Goal: Navigation & Orientation: Find specific page/section

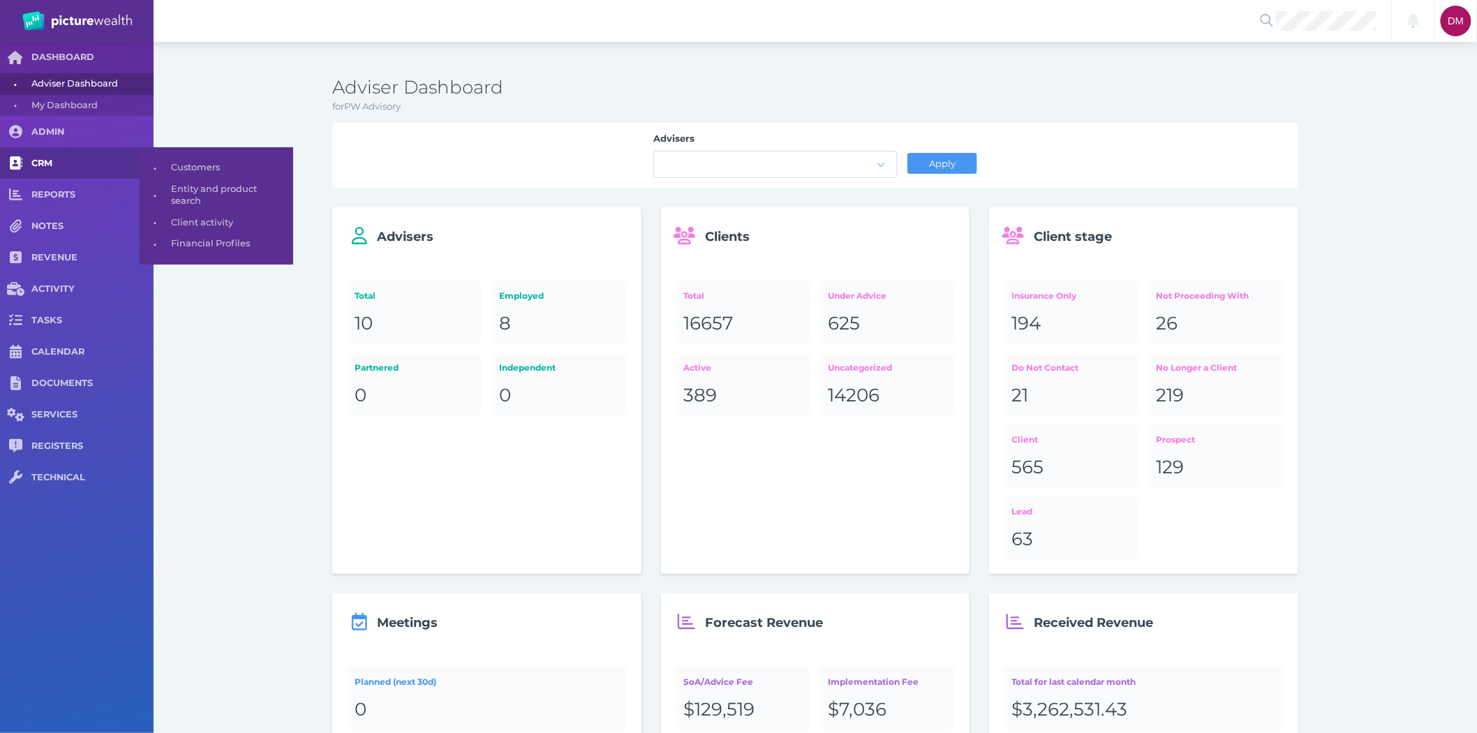
click at [54, 156] on link "CRM" at bounding box center [77, 162] width 154 height 31
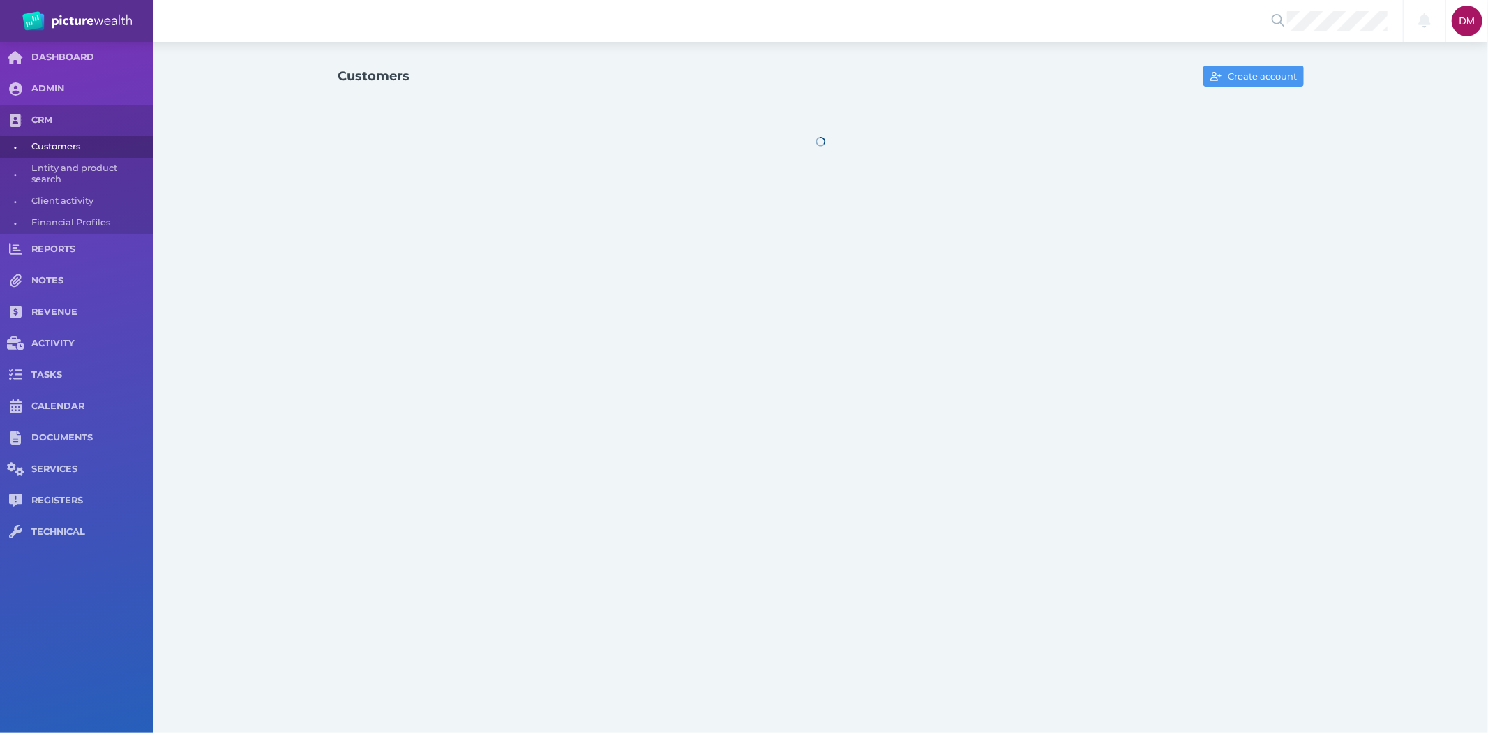
select select "25"
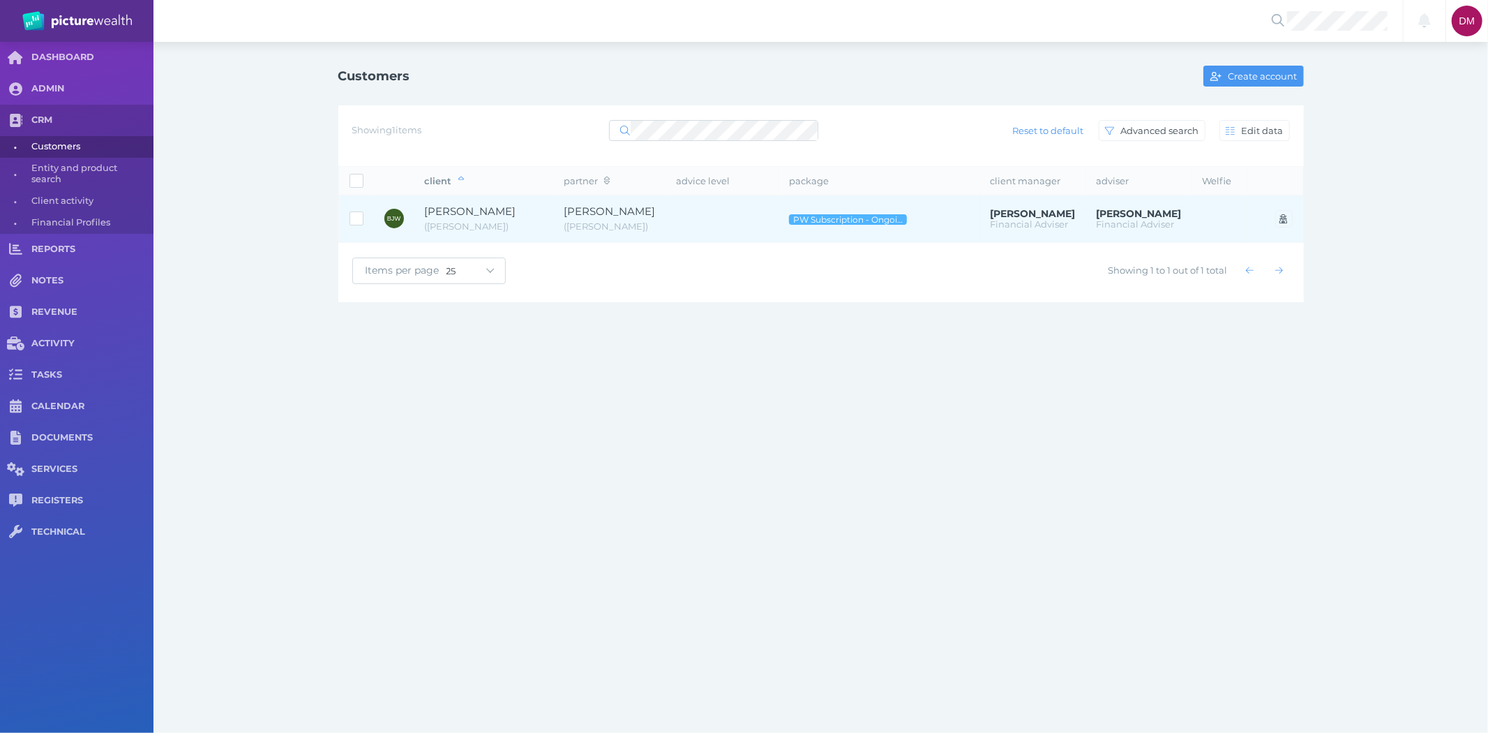
click at [488, 203] on td "Barry James Wintle ( Barry )" at bounding box center [485, 218] width 140 height 47
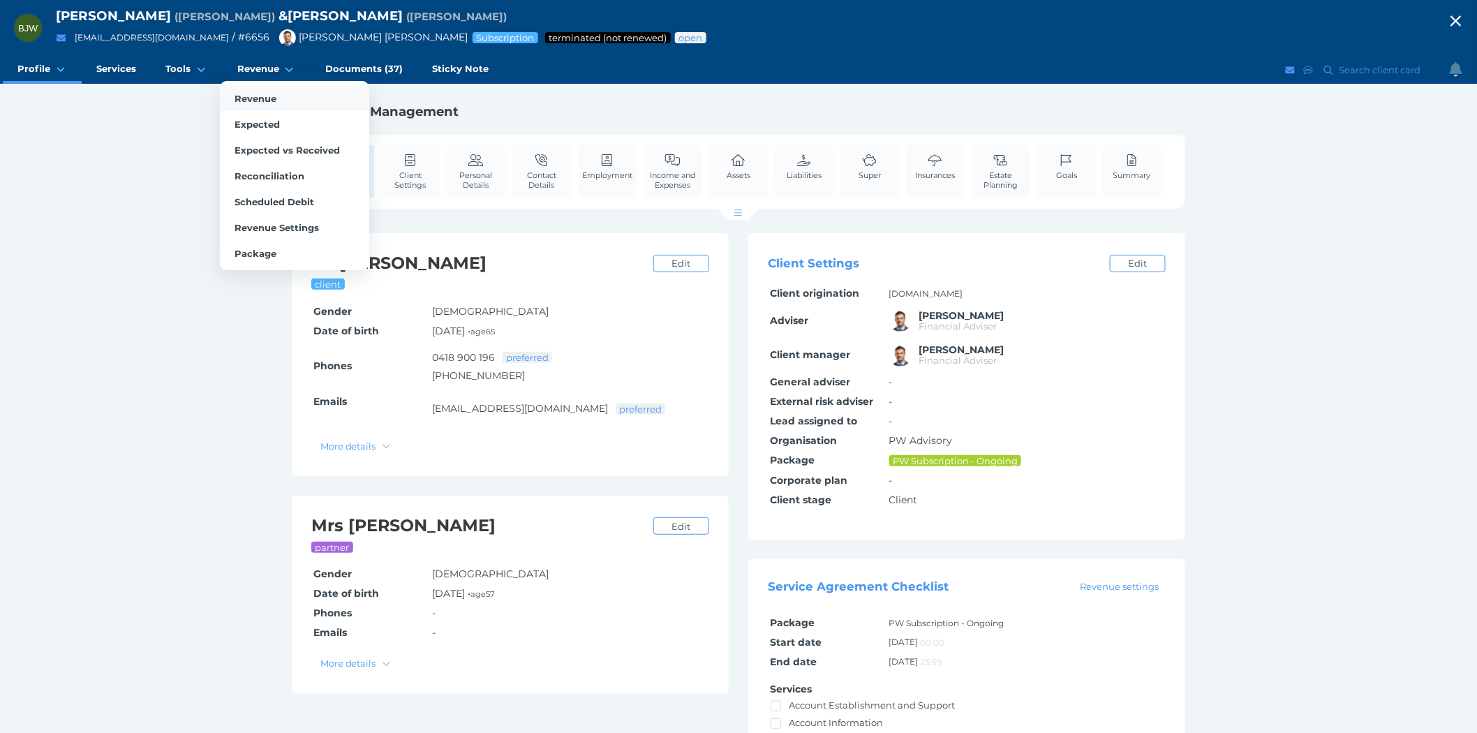
click at [265, 96] on span "Revenue" at bounding box center [255, 98] width 42 height 11
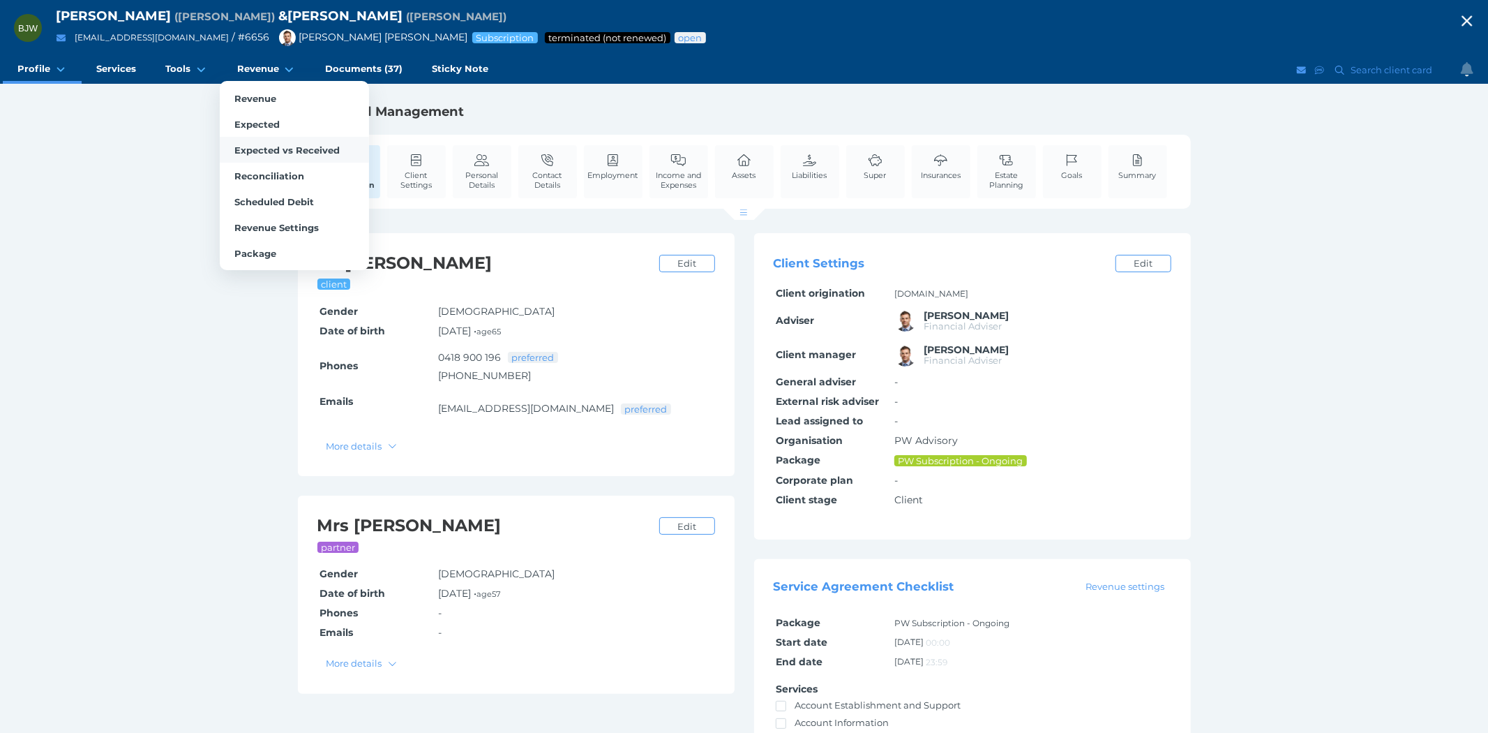
select select "25"
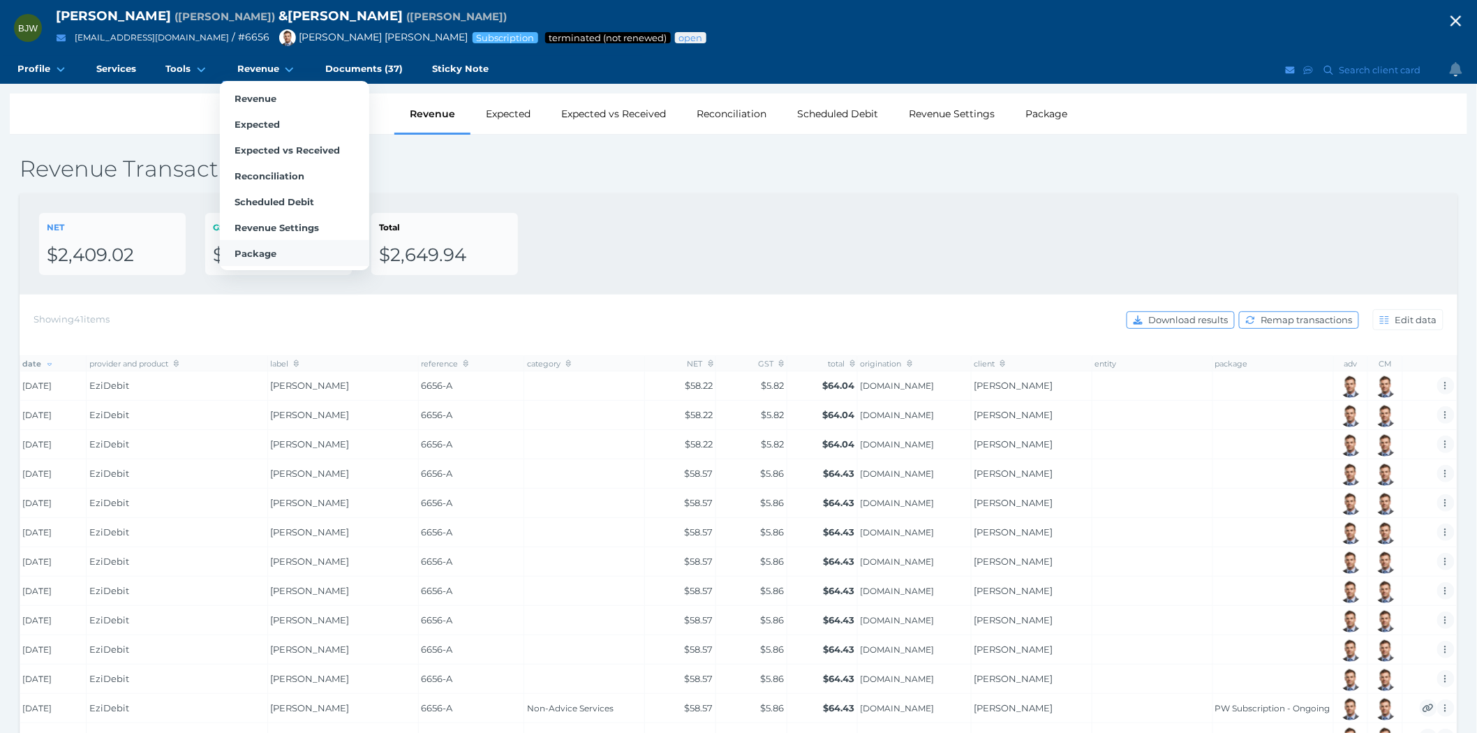
click at [271, 248] on span "Package" at bounding box center [255, 253] width 42 height 11
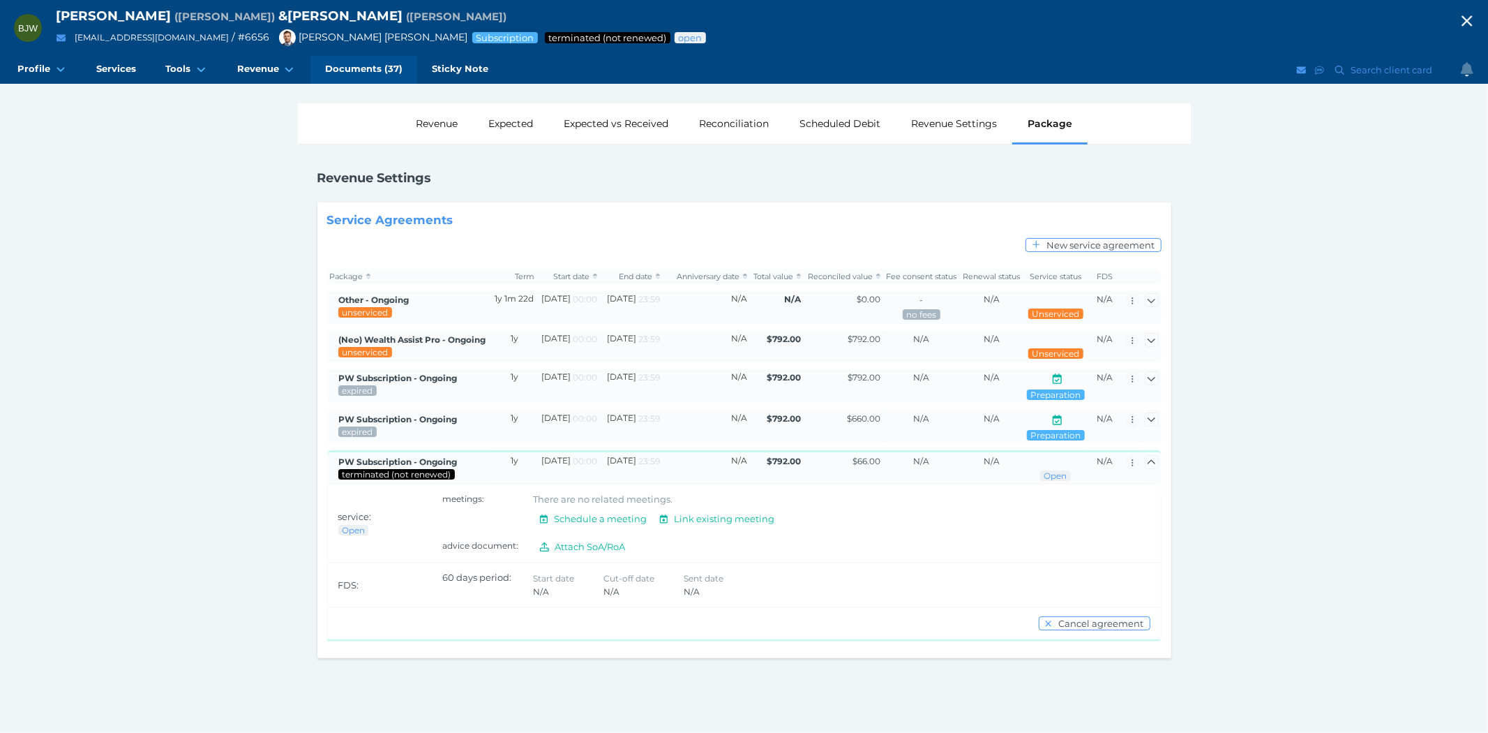
click at [361, 71] on span "Documents (37)" at bounding box center [363, 69] width 77 height 12
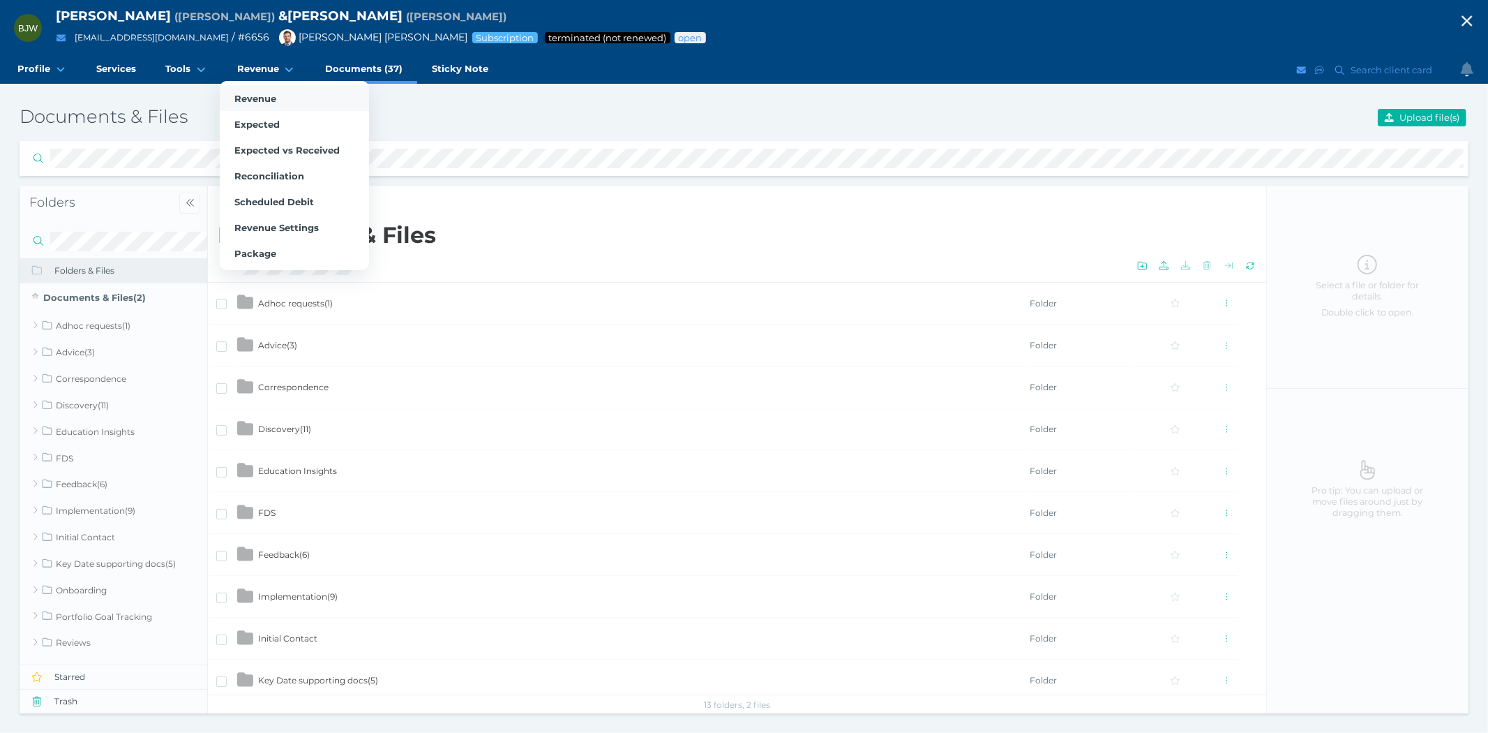
click at [252, 94] on span "Revenue" at bounding box center [255, 98] width 42 height 11
select select "25"
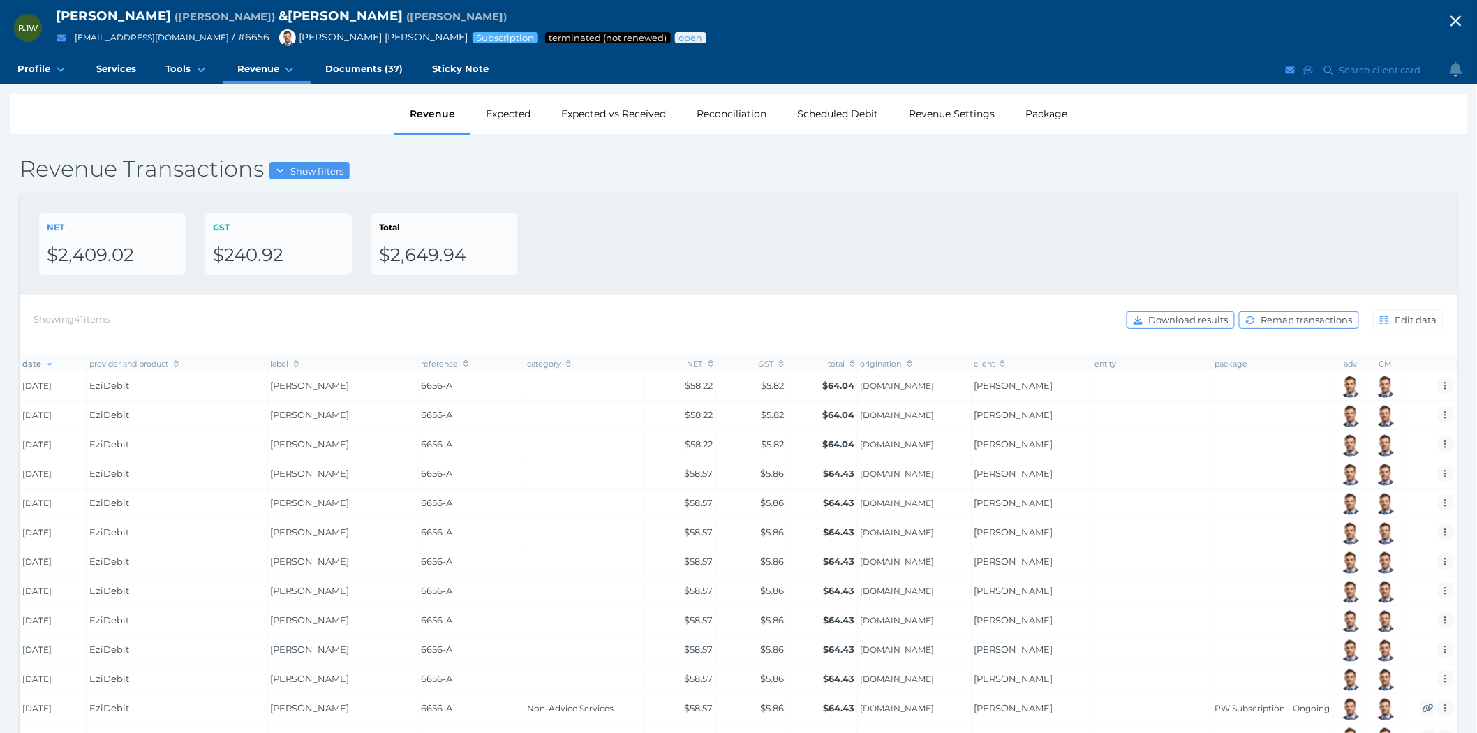
click at [1463, 15] on icon "button" at bounding box center [1455, 20] width 17 height 21
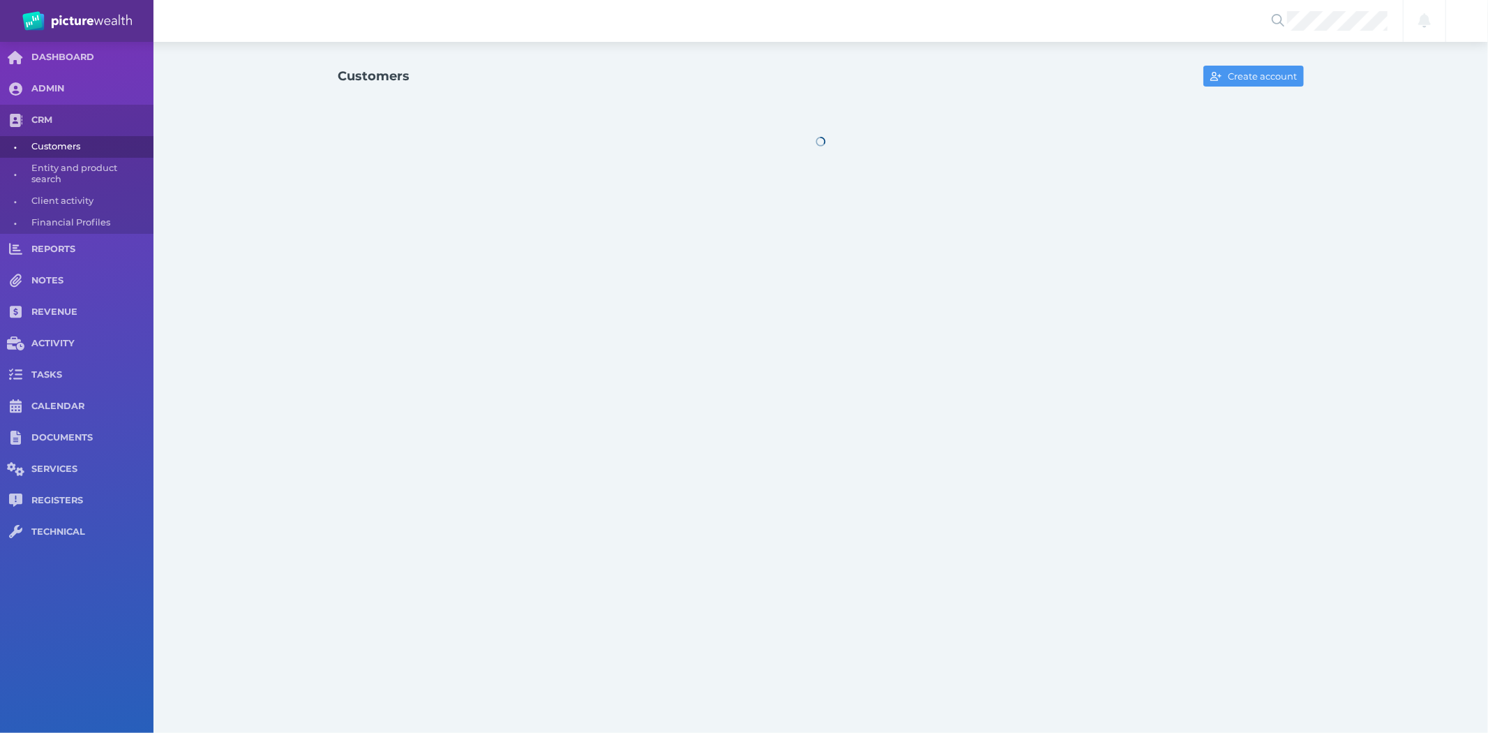
select select "25"
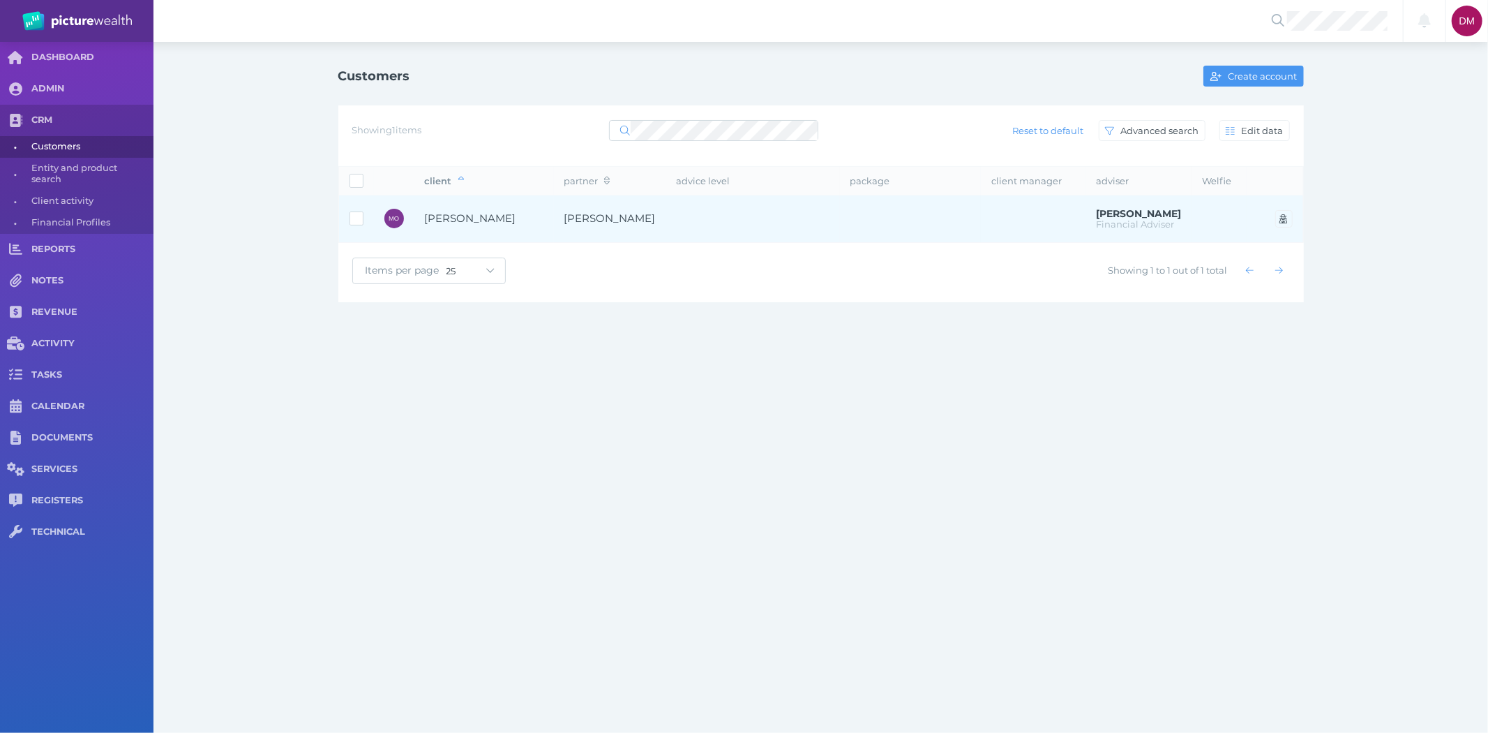
click at [470, 218] on span "Mark Oberman" at bounding box center [470, 217] width 91 height 13
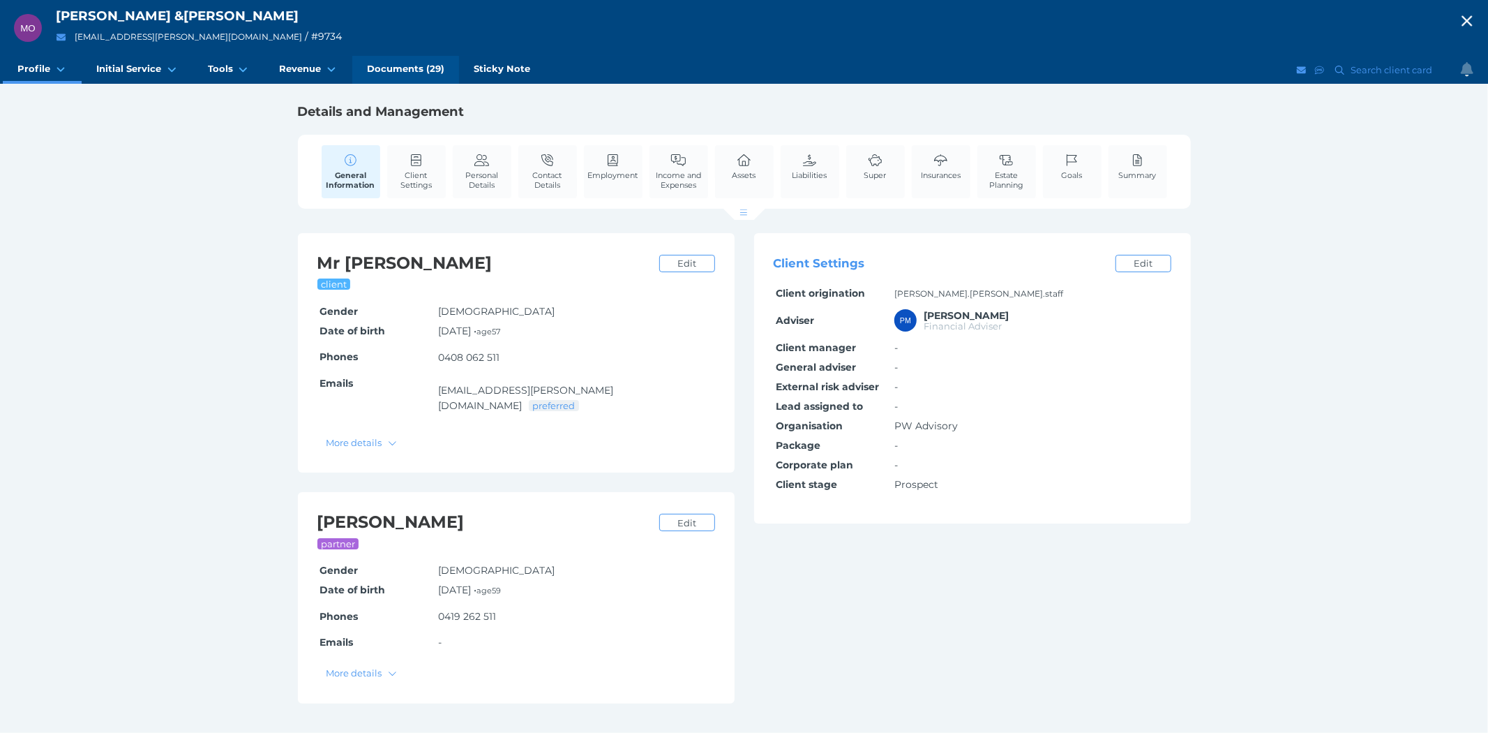
click at [387, 66] on span "Documents (29)" at bounding box center [405, 69] width 77 height 12
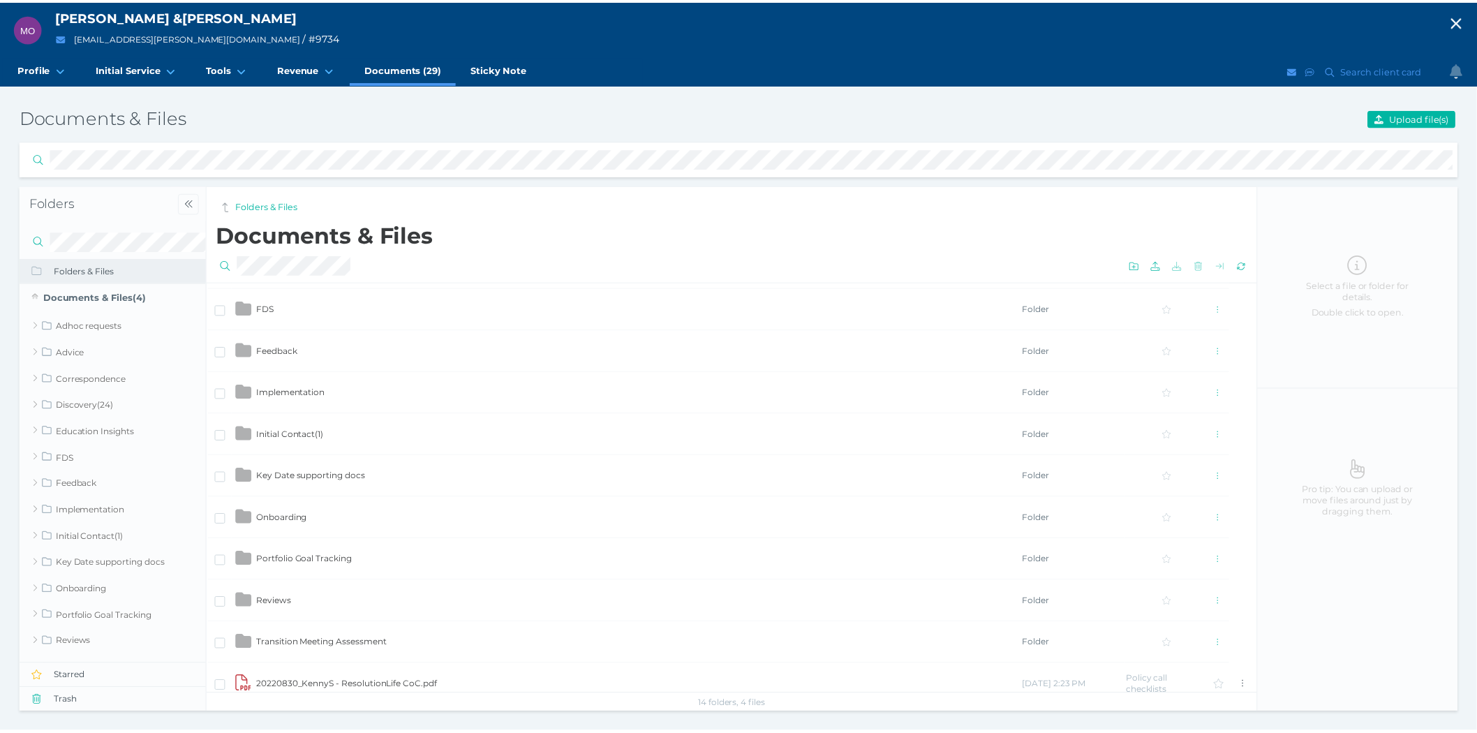
scroll to position [310, 0]
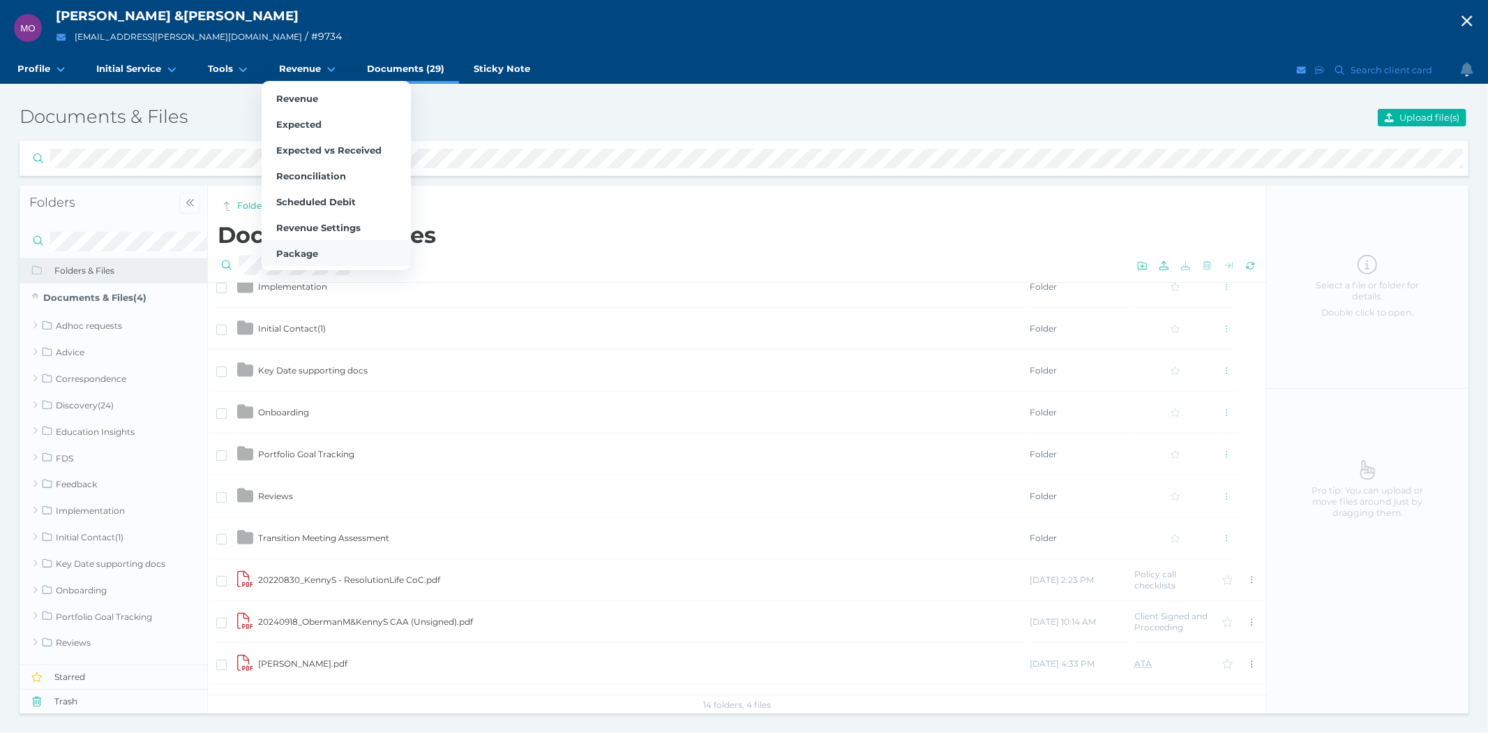
click at [294, 242] on link "Package" at bounding box center [336, 253] width 149 height 26
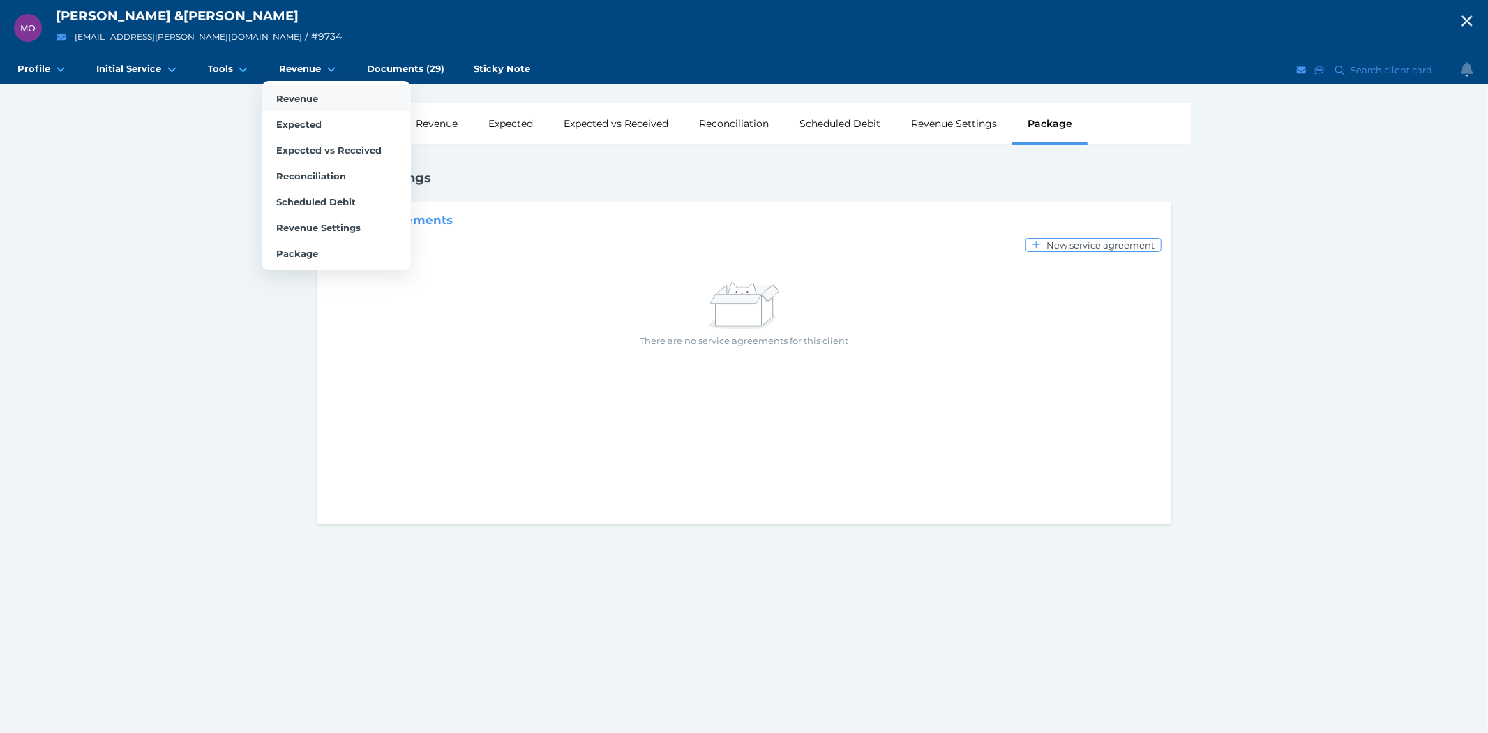
click at [297, 88] on link "Revenue" at bounding box center [336, 98] width 149 height 26
select select "25"
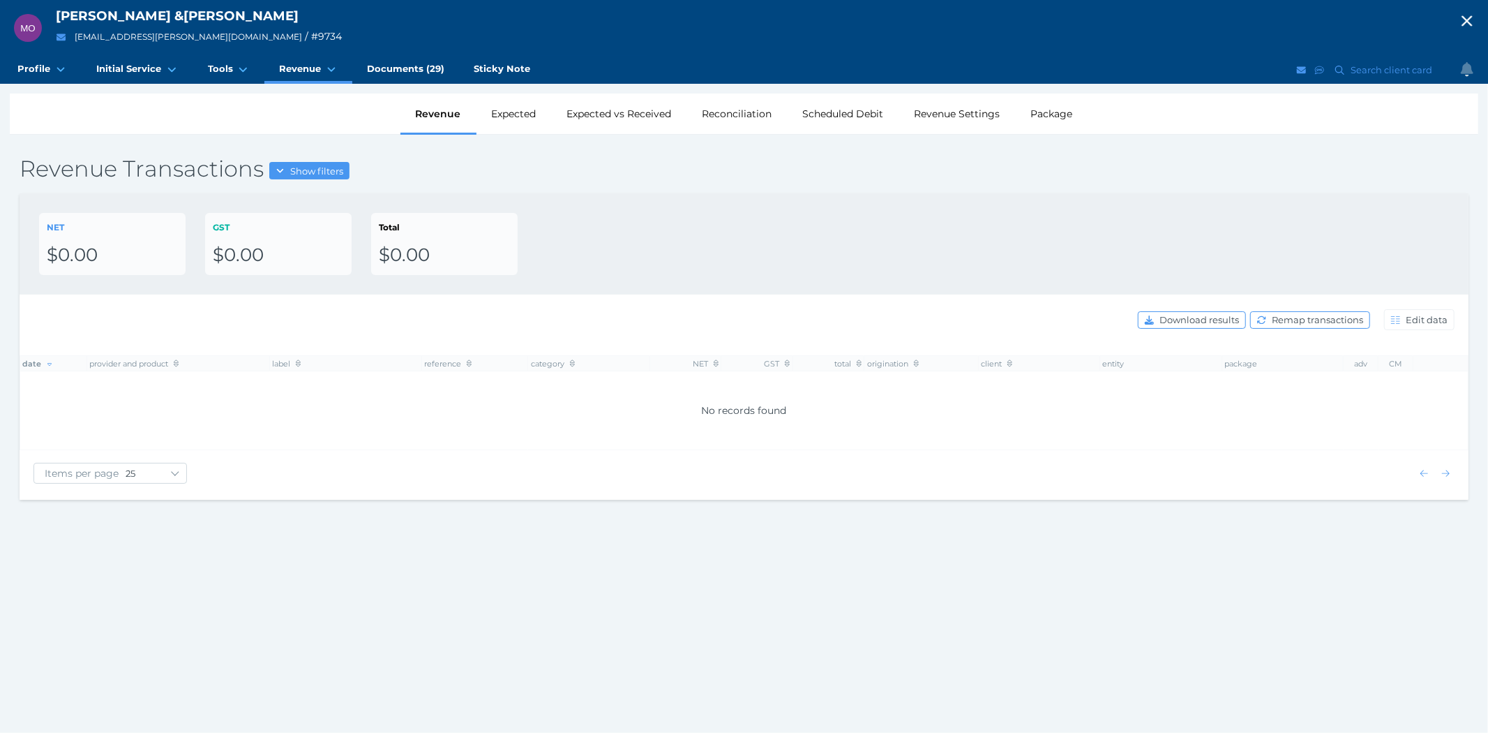
click at [1466, 24] on icon "button" at bounding box center [1467, 20] width 17 height 21
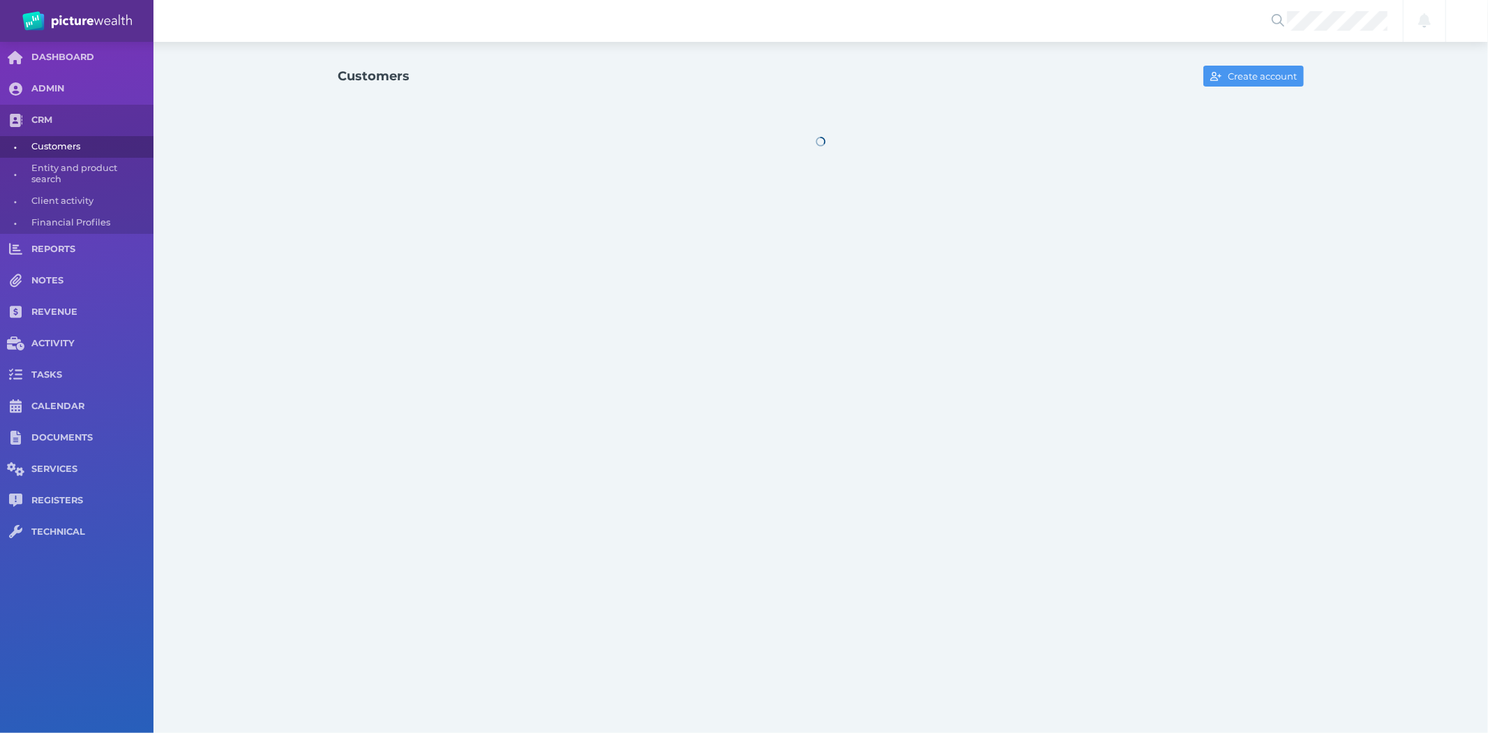
select select "25"
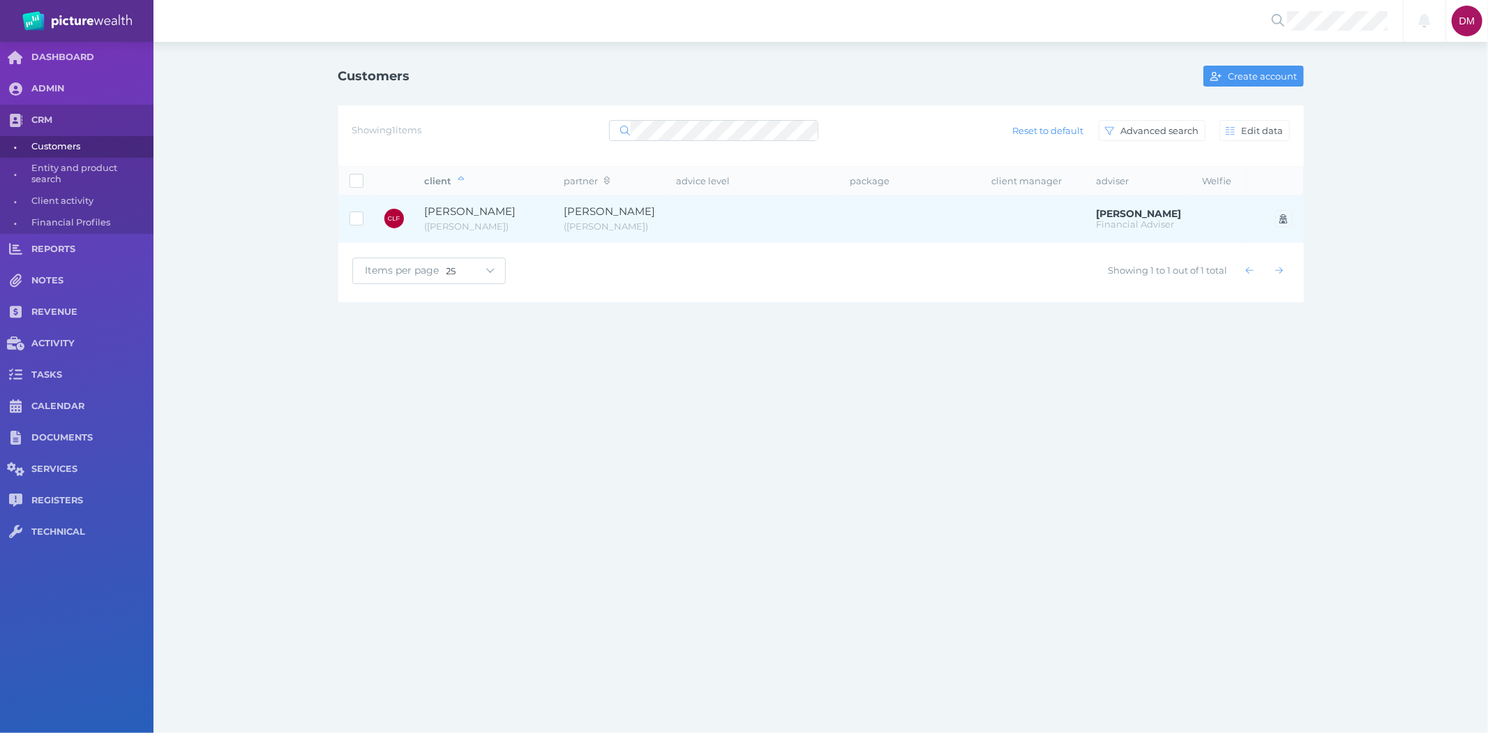
click at [634, 204] on span "Patrick Desmond Freese" at bounding box center [610, 212] width 91 height 16
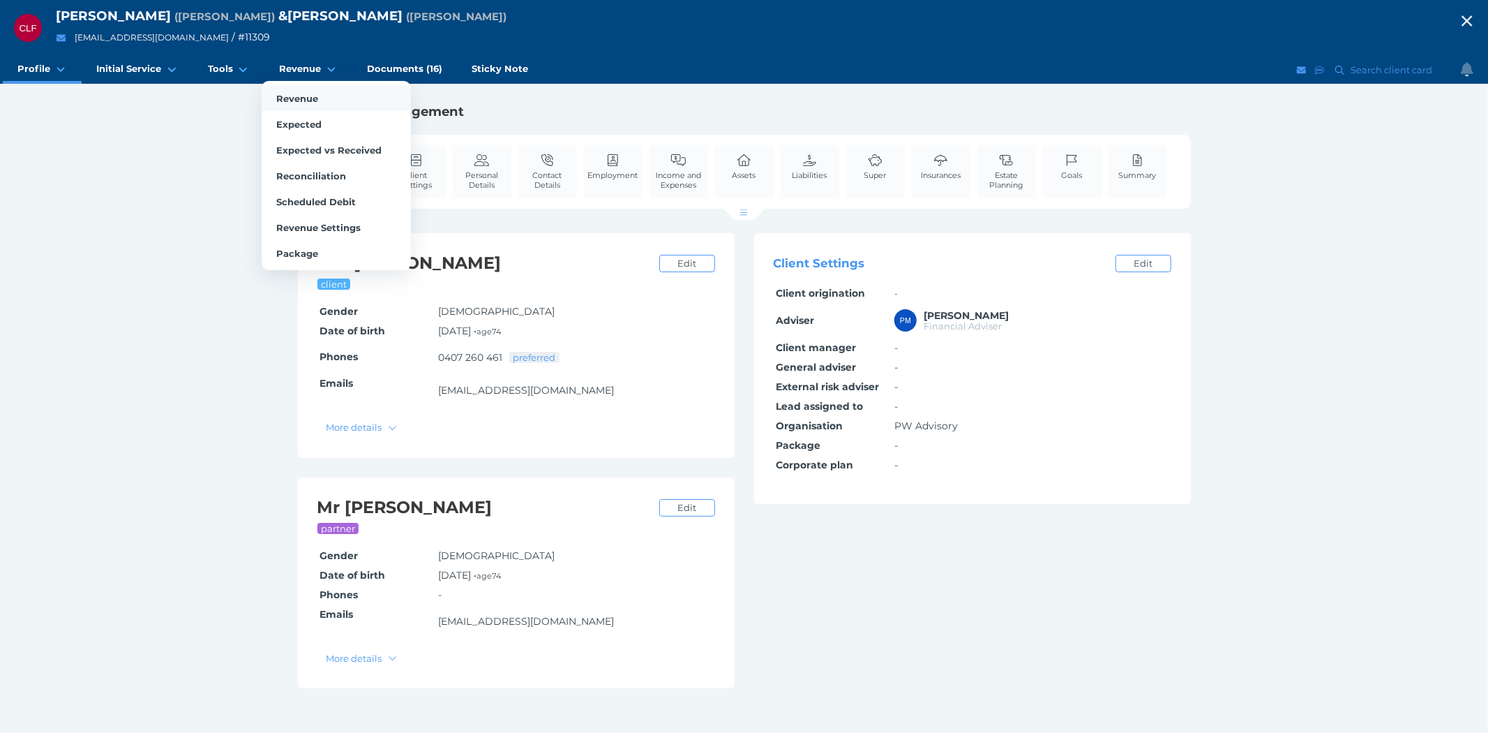
click at [294, 99] on span "Revenue" at bounding box center [297, 98] width 42 height 11
select select "25"
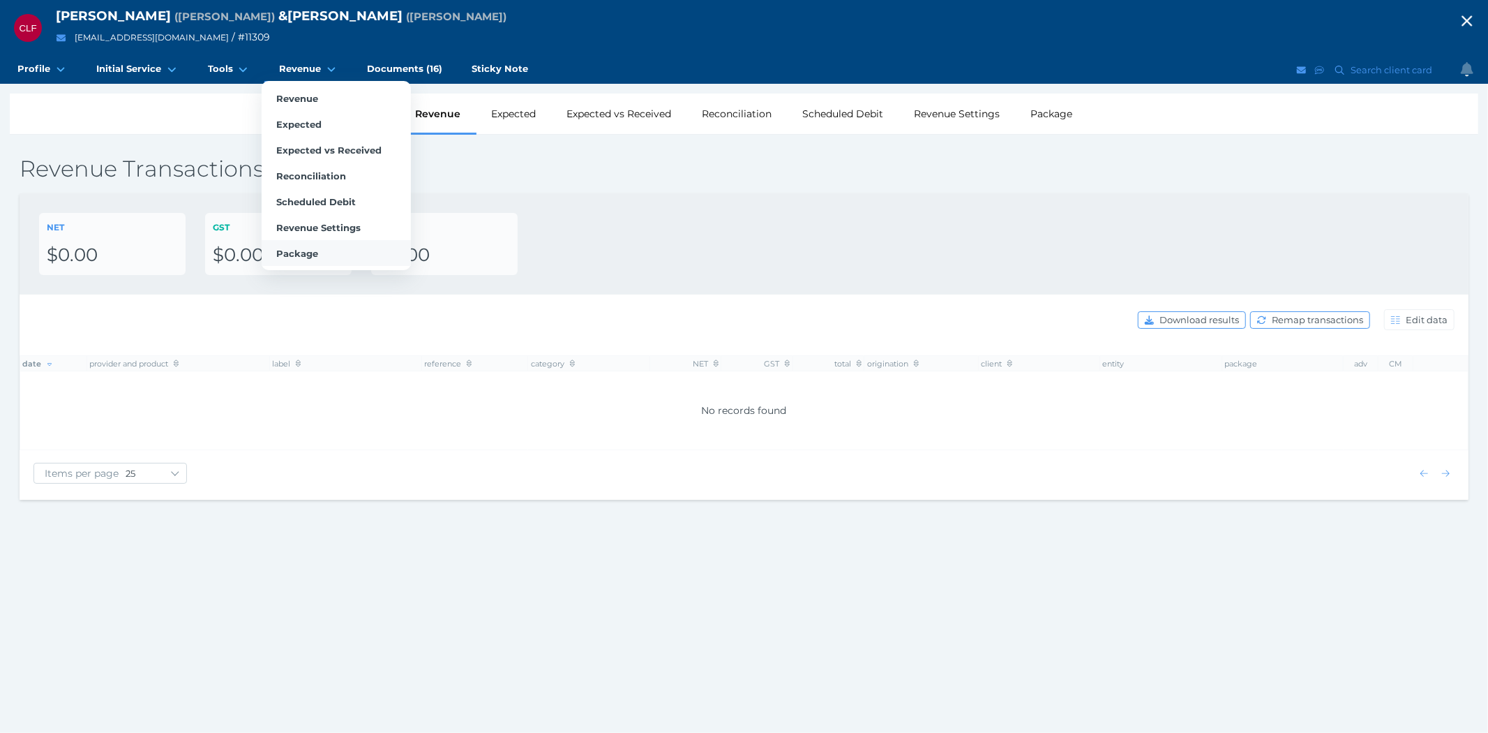
click at [288, 248] on span "Package" at bounding box center [297, 253] width 42 height 11
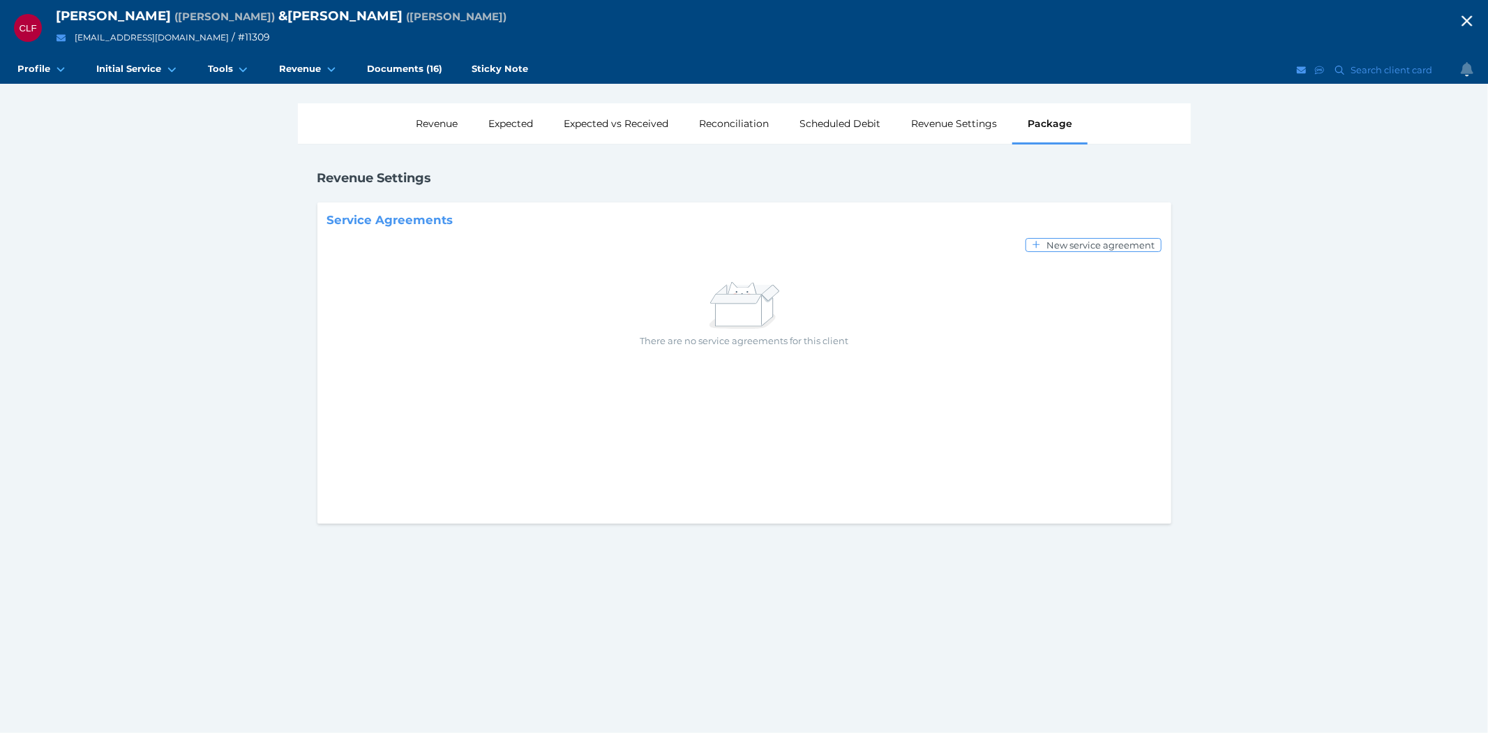
drag, startPoint x: 1443, startPoint y: 11, endPoint x: 1452, endPoint y: 18, distance: 10.9
click at [1445, 13] on div "Carolyn Lynette Freese ( Carol ) & Patrick Desmond Freese ( Patrick )" at bounding box center [751, 16] width 1391 height 17
click at [1462, 19] on icon "button" at bounding box center [1467, 20] width 17 height 21
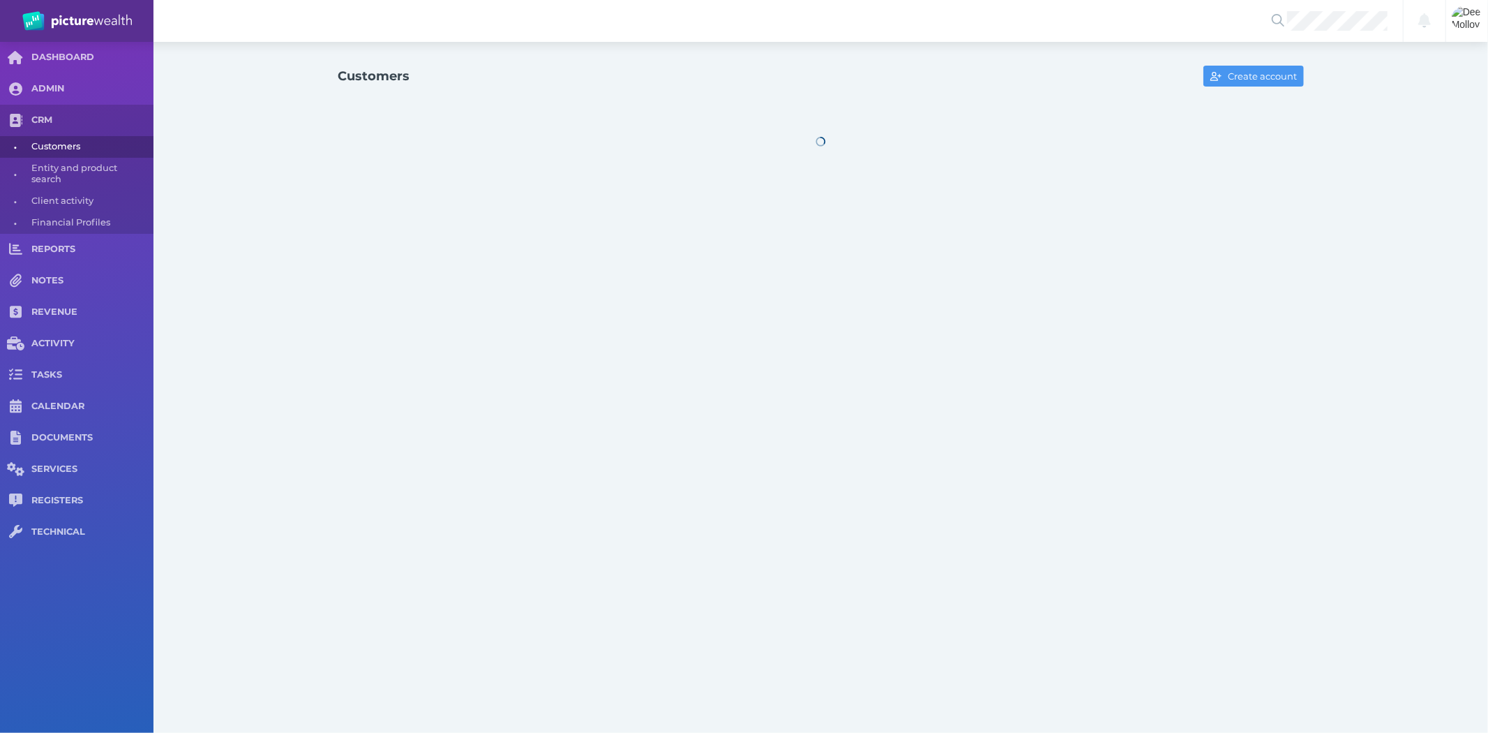
select select "25"
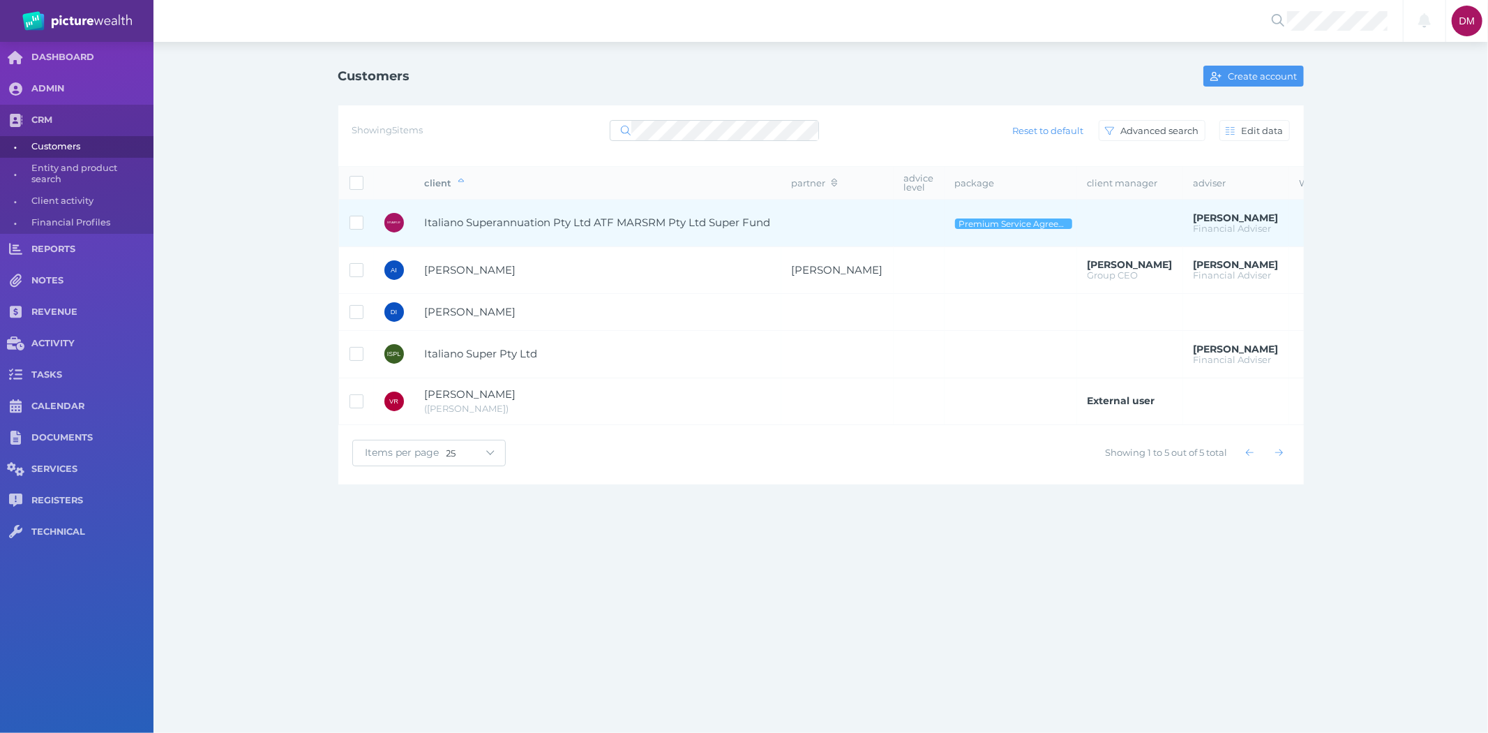
click at [551, 225] on span "Italiano Superannuation Pty Ltd ATF MARSRM Pty Ltd Super Fund" at bounding box center [598, 222] width 346 height 13
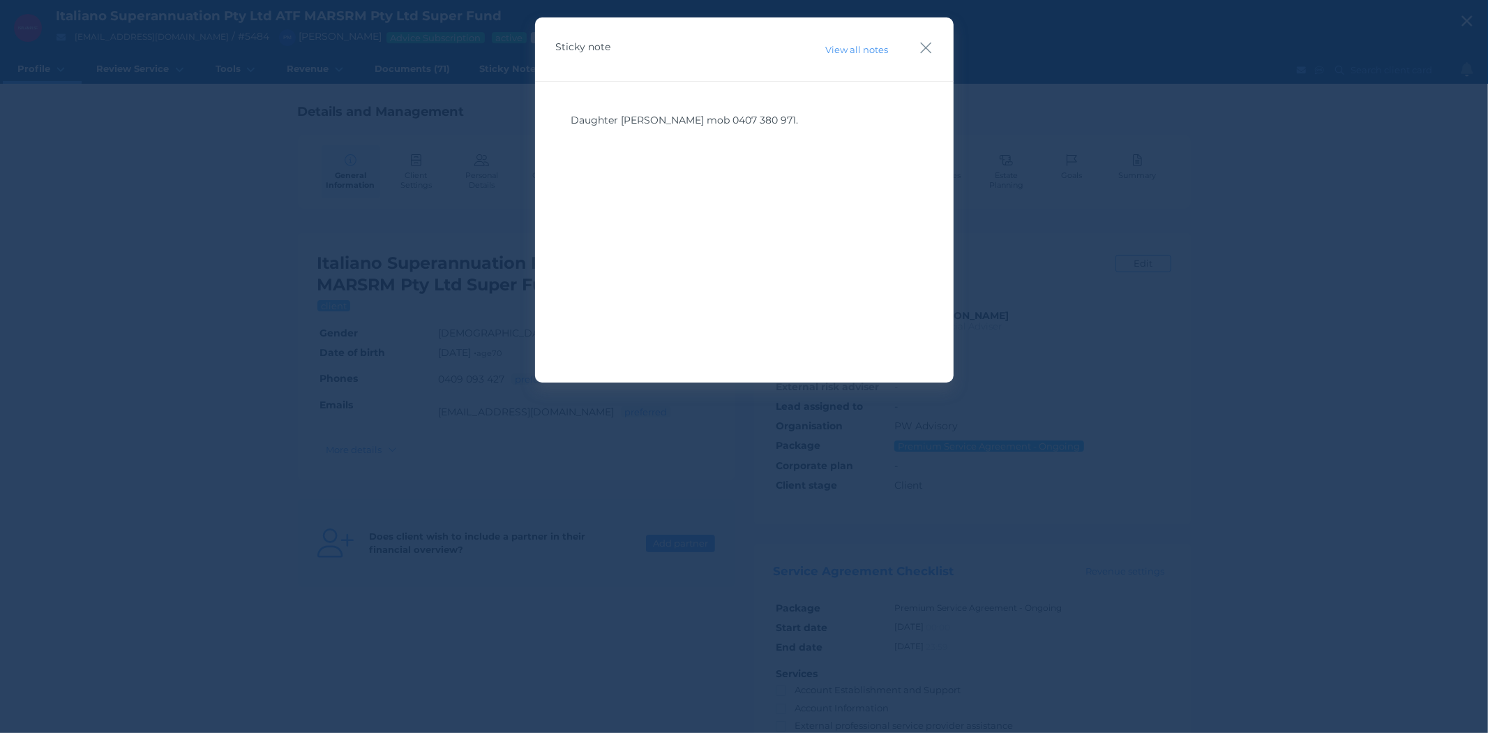
click at [918, 45] on div "Sticky note View all notes" at bounding box center [744, 49] width 419 height 64
click at [928, 49] on icon "button" at bounding box center [926, 47] width 13 height 17
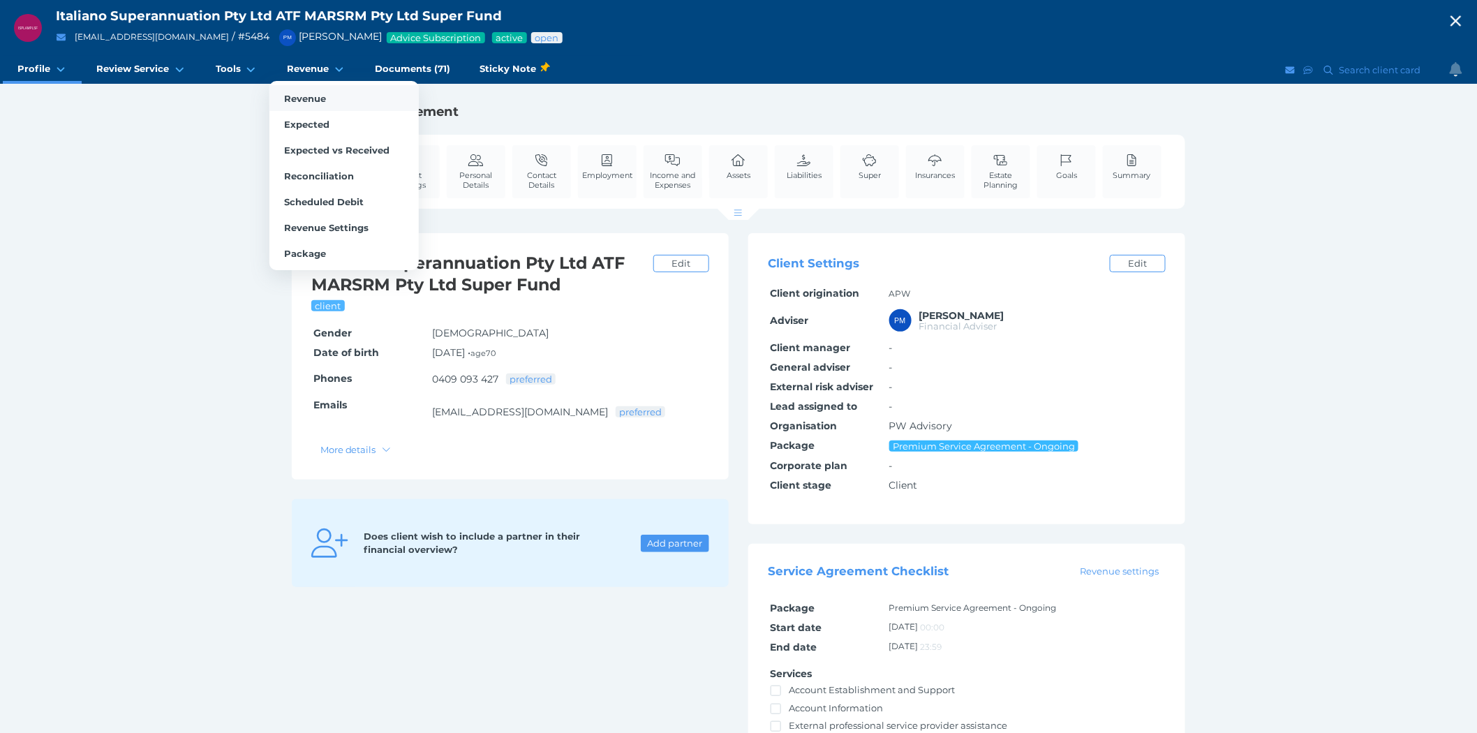
click at [304, 96] on span "Revenue" at bounding box center [305, 98] width 42 height 11
select select "25"
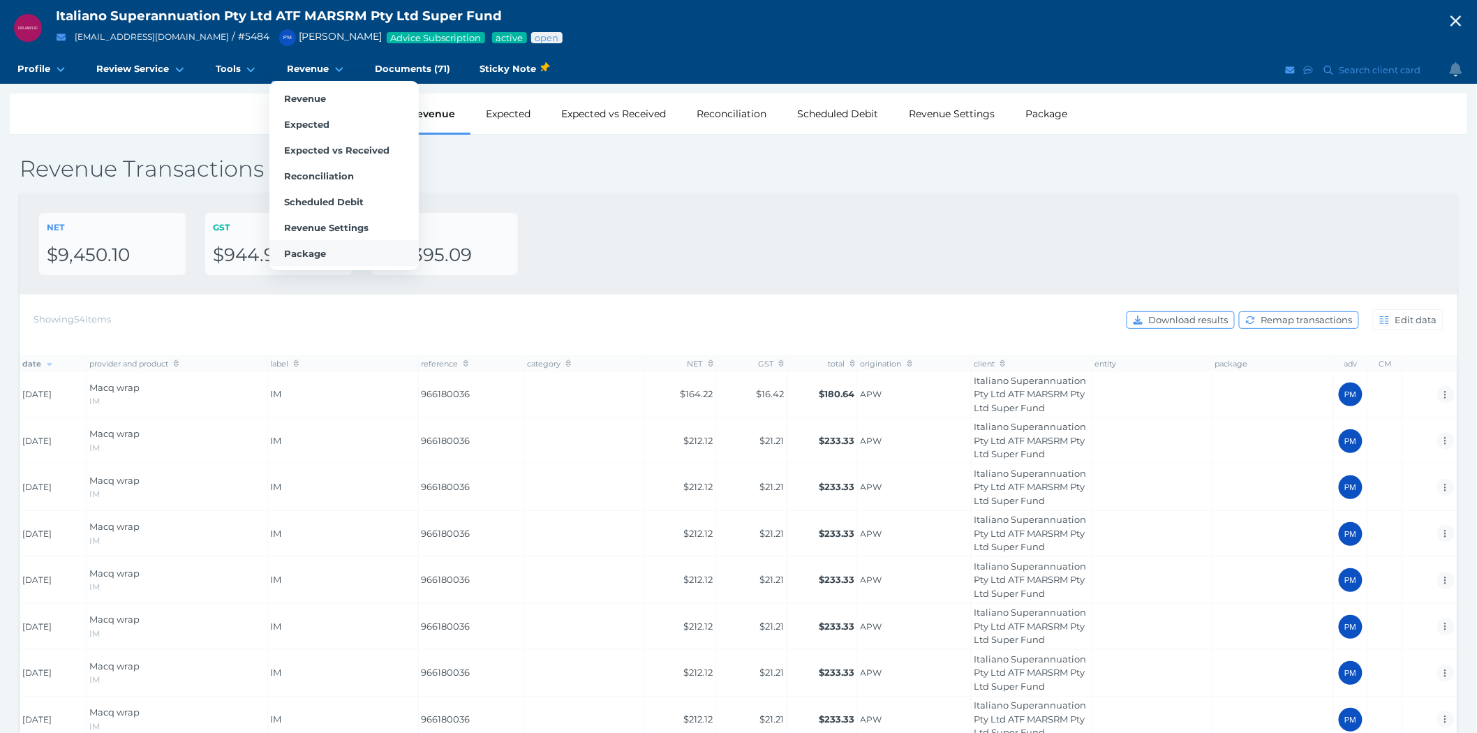
click at [310, 248] on span "Package" at bounding box center [305, 253] width 42 height 11
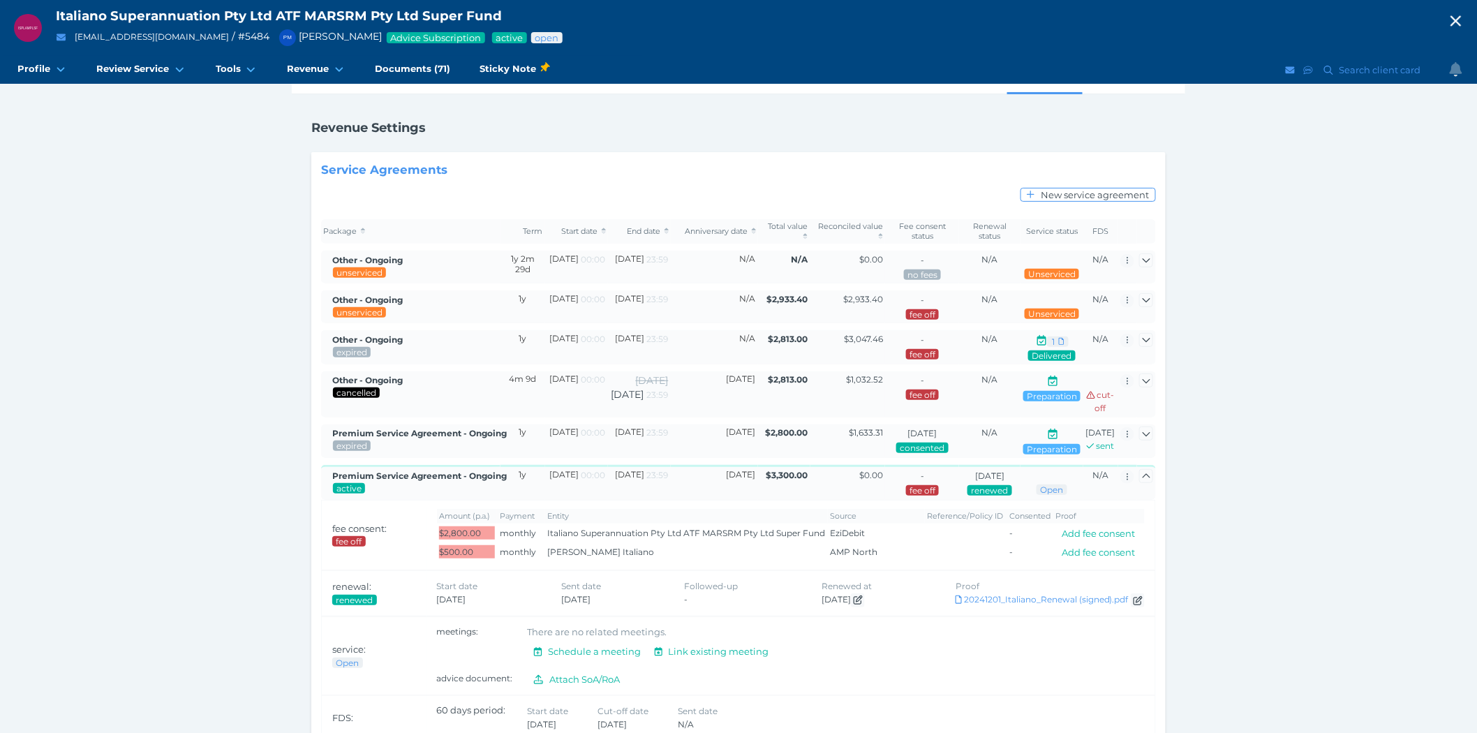
scroll to position [77, 0]
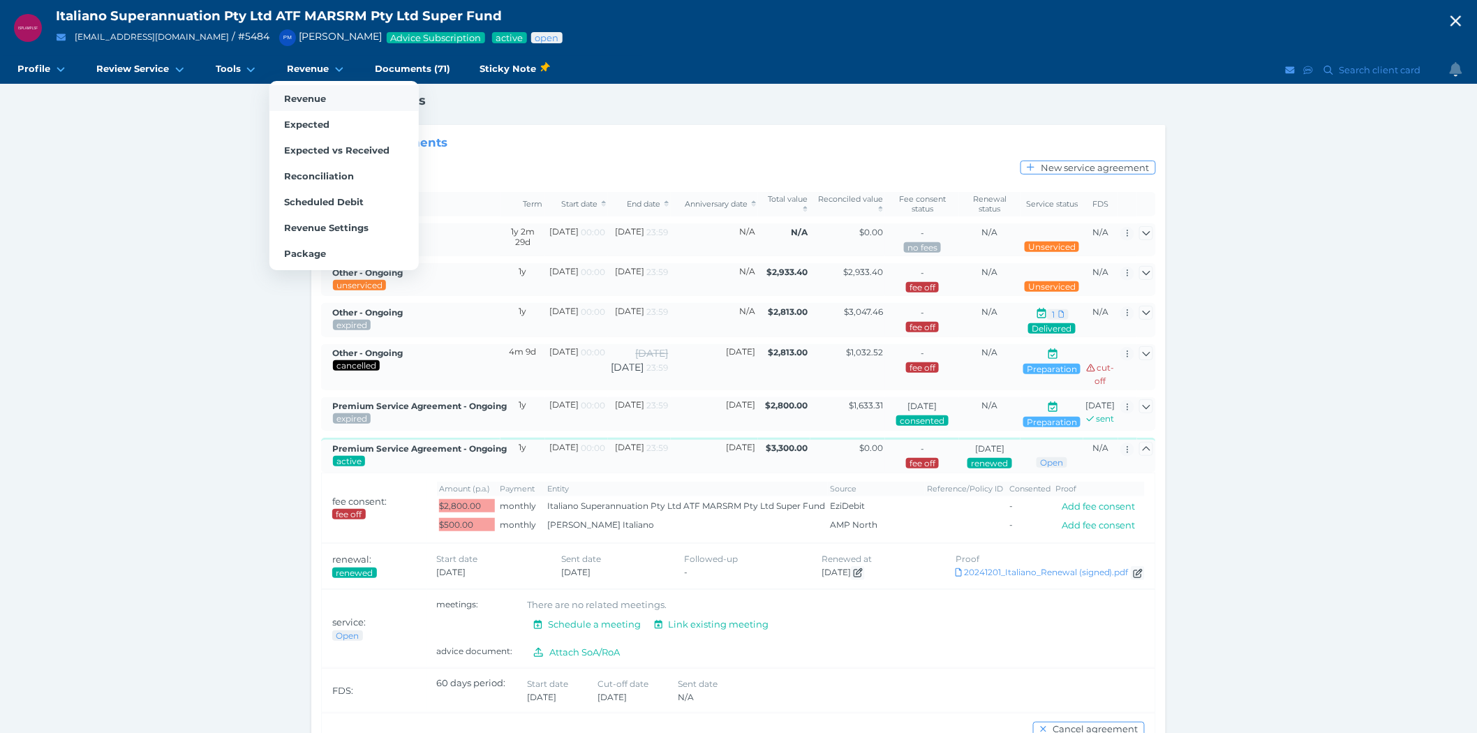
click at [311, 95] on span "Revenue" at bounding box center [305, 98] width 42 height 11
select select "25"
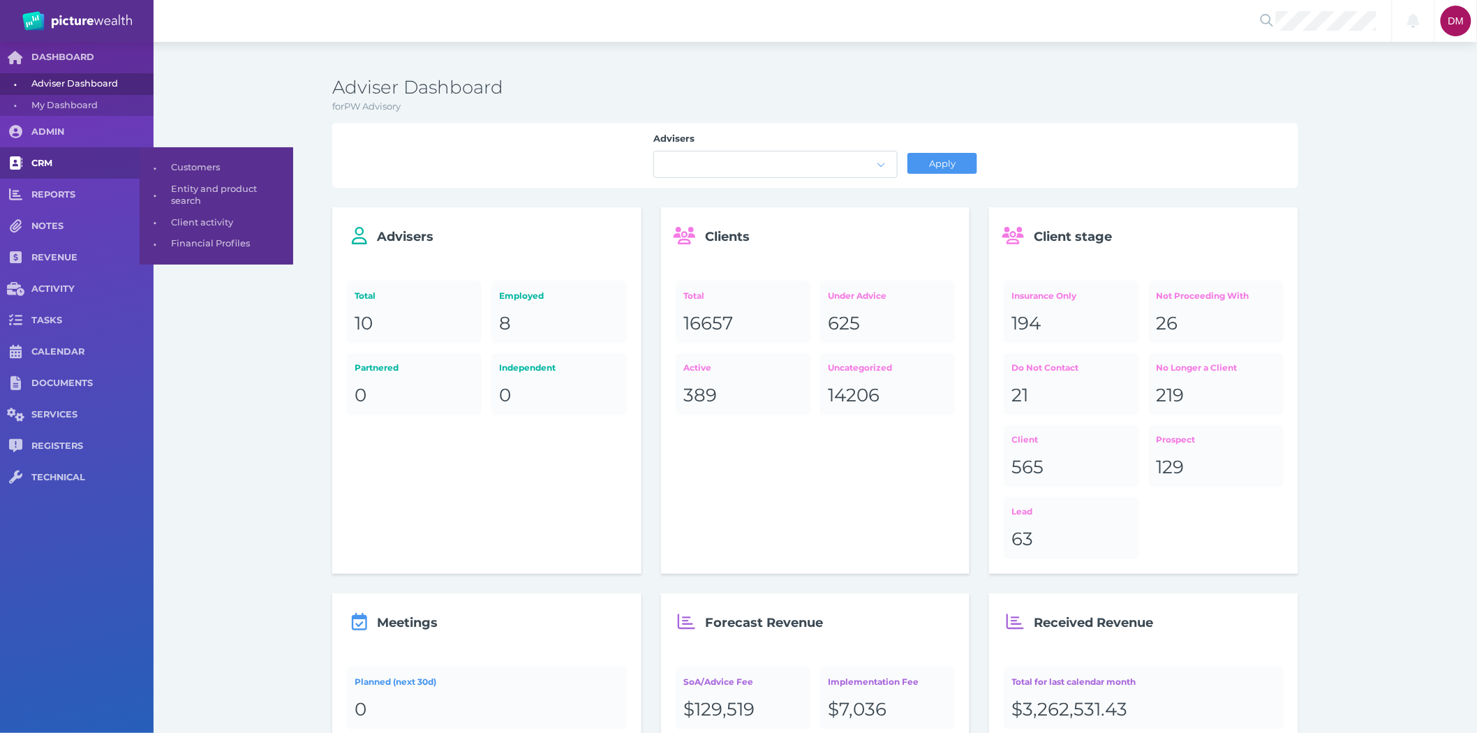
click at [37, 163] on span "CRM" at bounding box center [92, 164] width 122 height 12
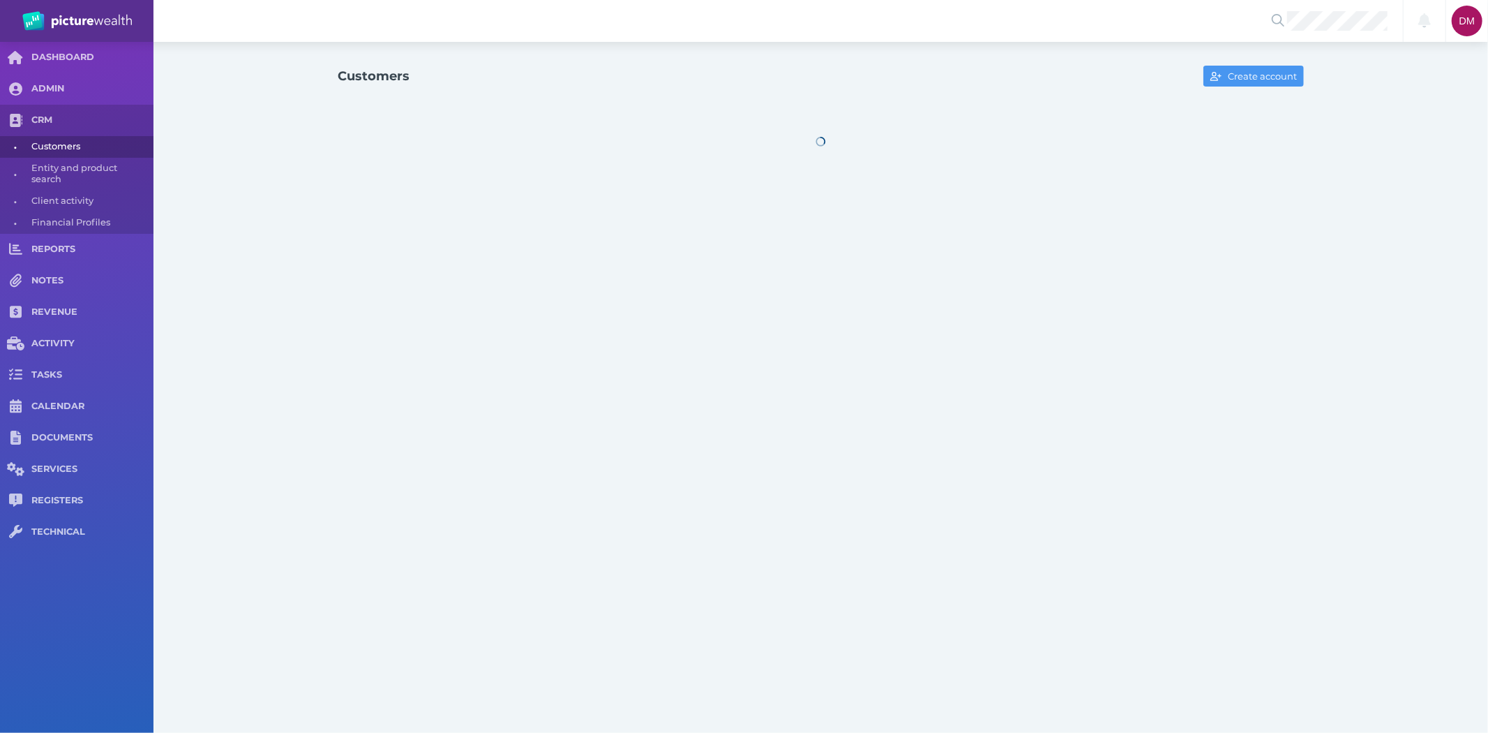
select select "25"
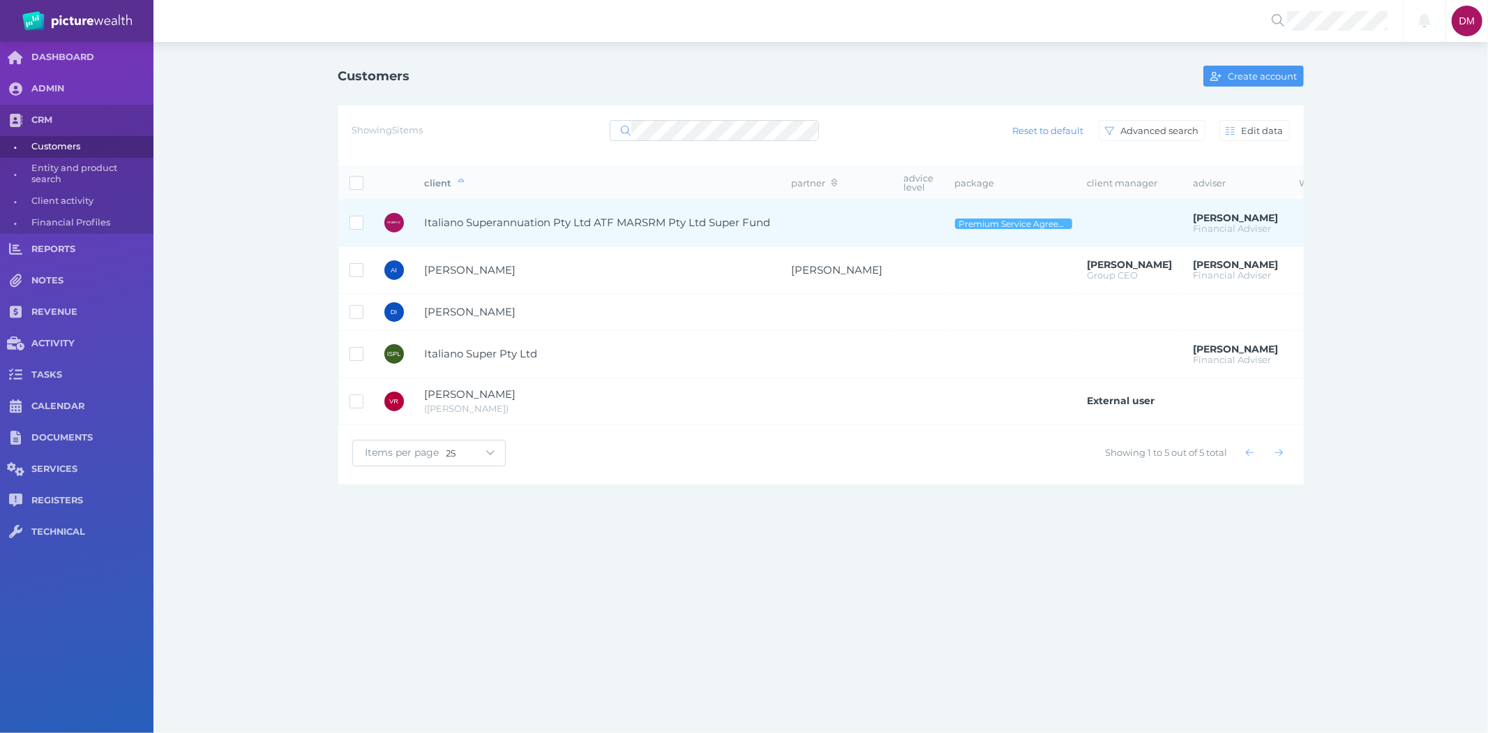
click at [504, 225] on span "Italiano Superannuation Pty Ltd ATF MARSRM Pty Ltd Super Fund" at bounding box center [598, 222] width 346 height 13
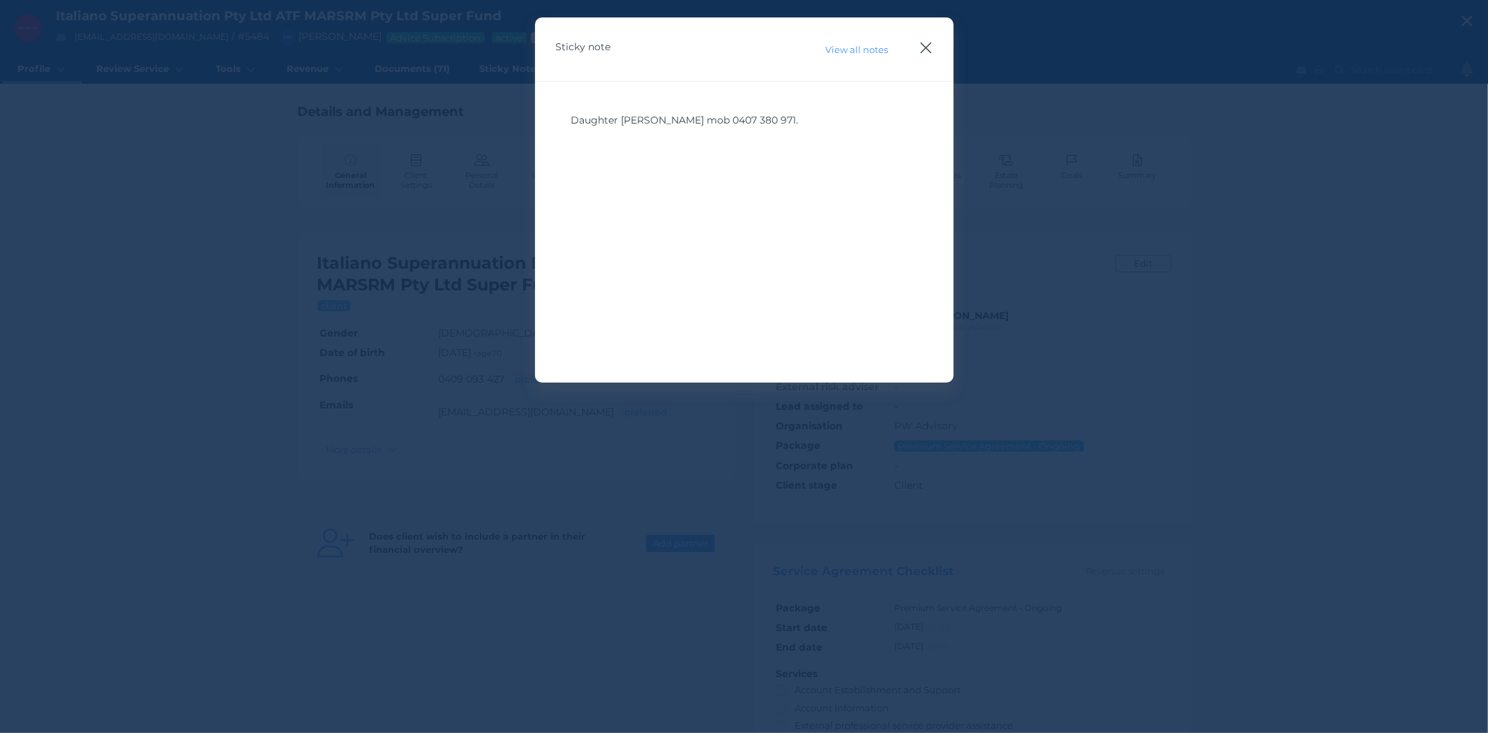
click at [925, 46] on icon "button" at bounding box center [926, 47] width 13 height 17
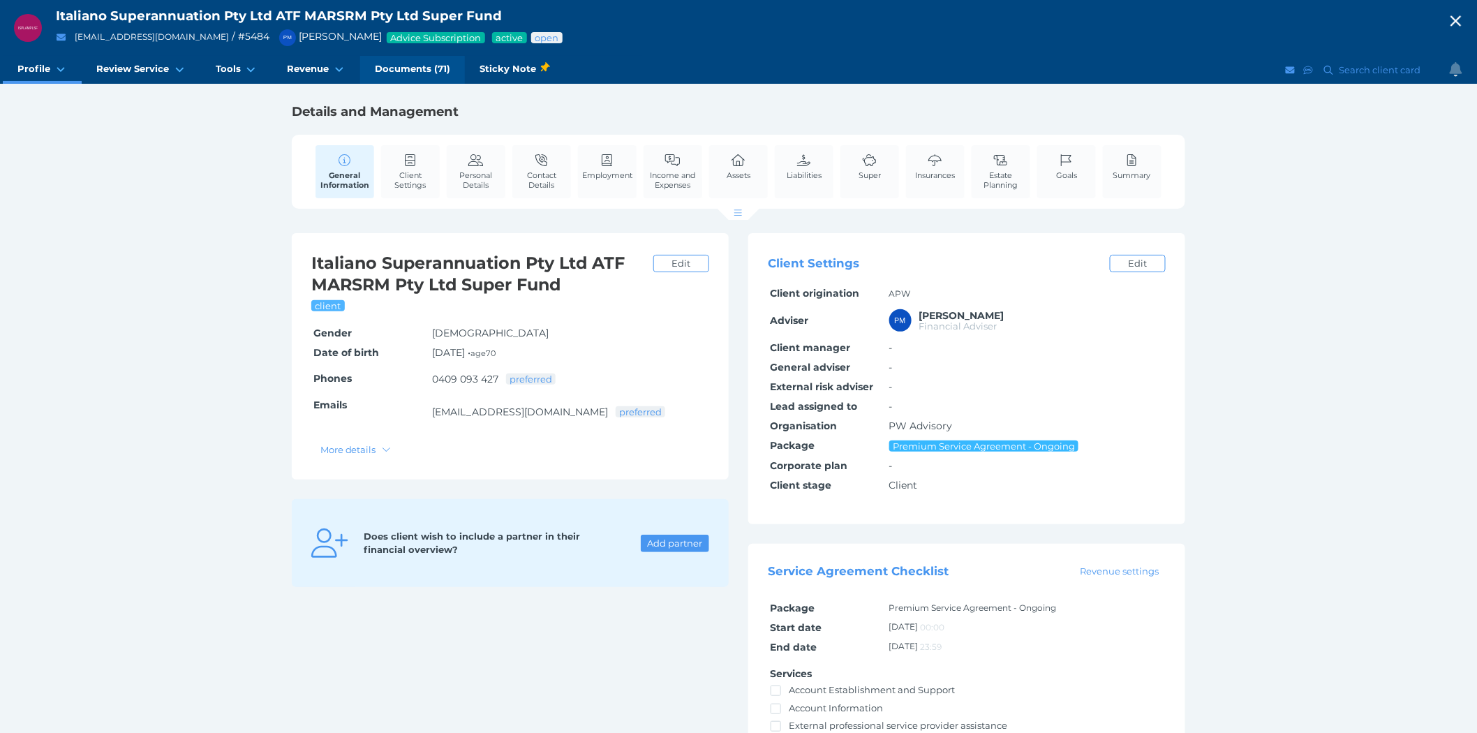
click at [409, 67] on span "Documents (71)" at bounding box center [412, 69] width 75 height 12
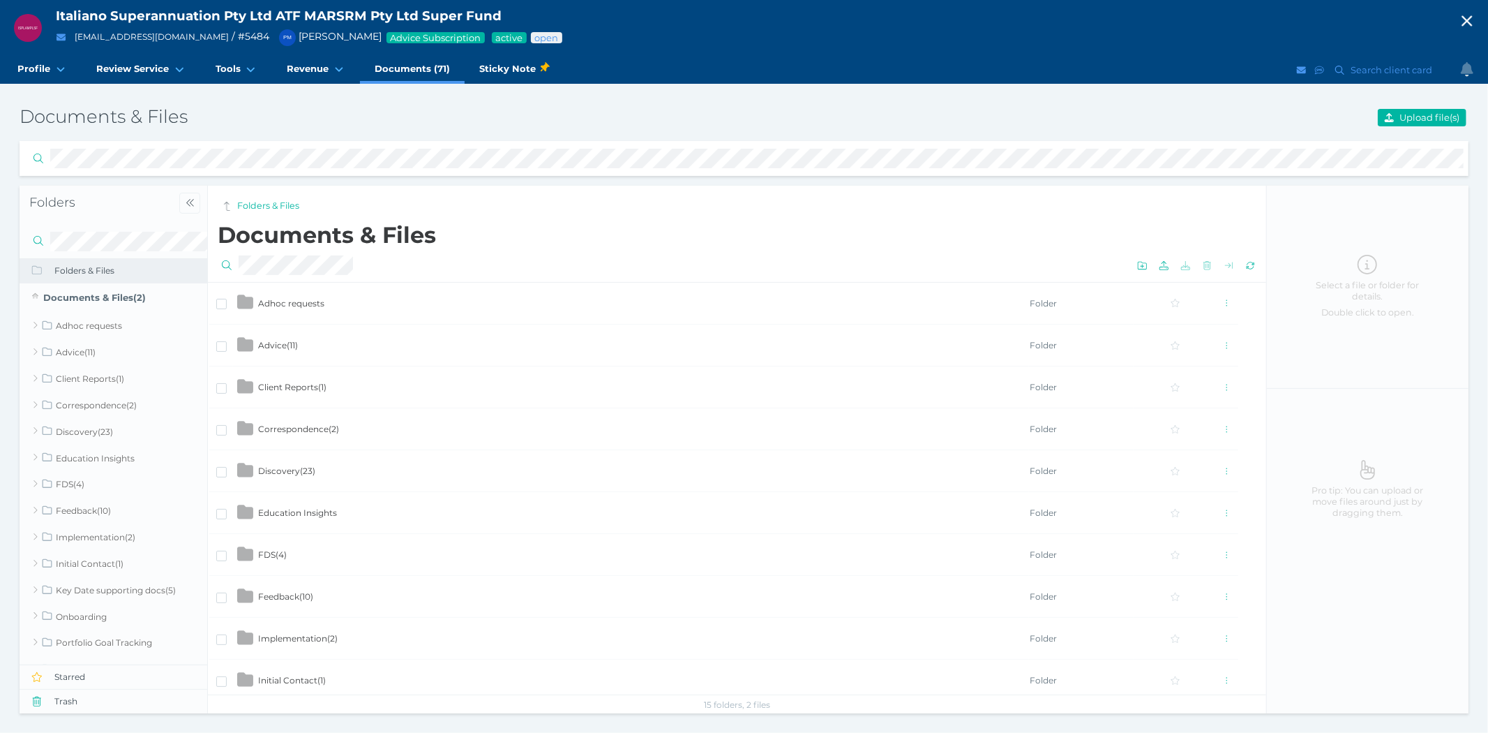
click at [279, 345] on span "Advice ( 11 )" at bounding box center [278, 345] width 40 height 10
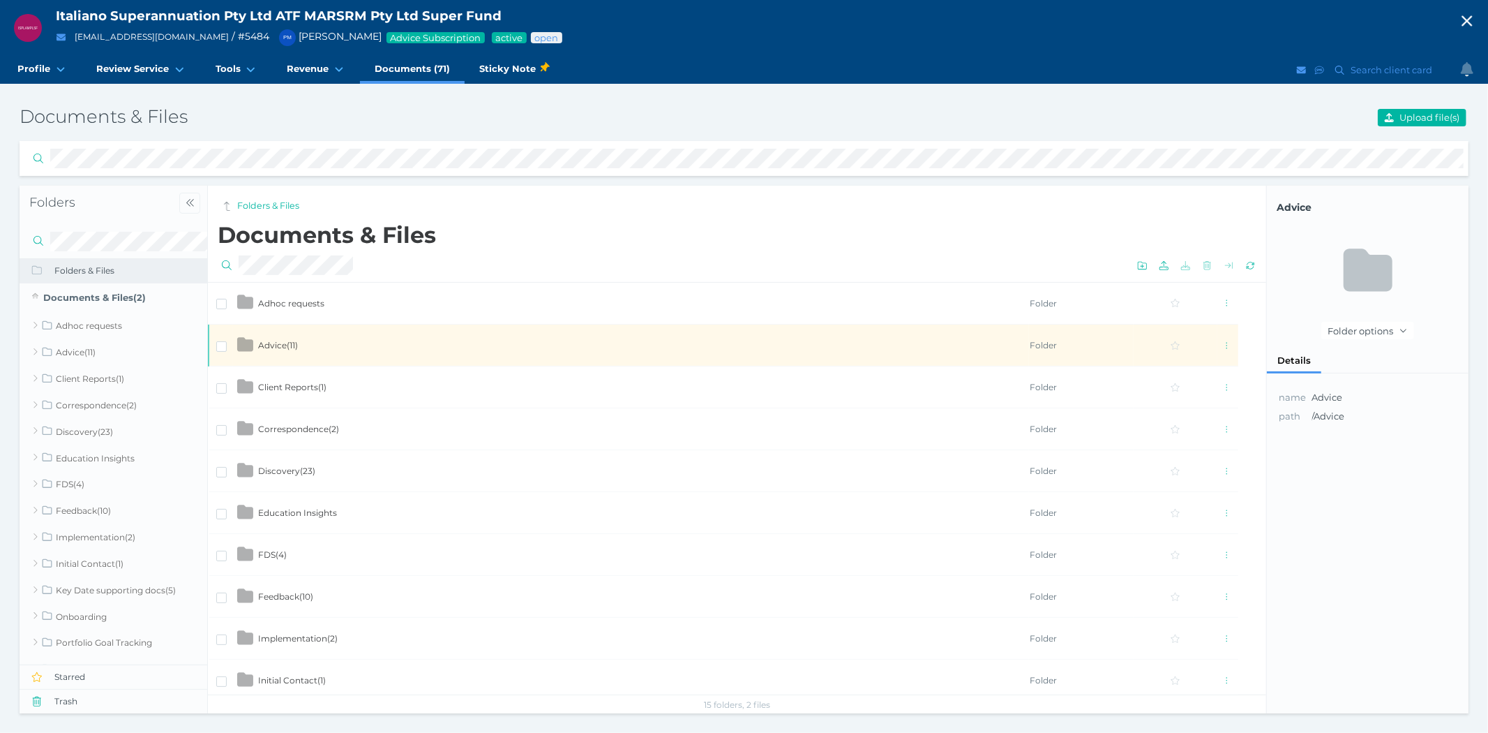
click at [279, 345] on span "Advice ( 11 )" at bounding box center [278, 345] width 40 height 10
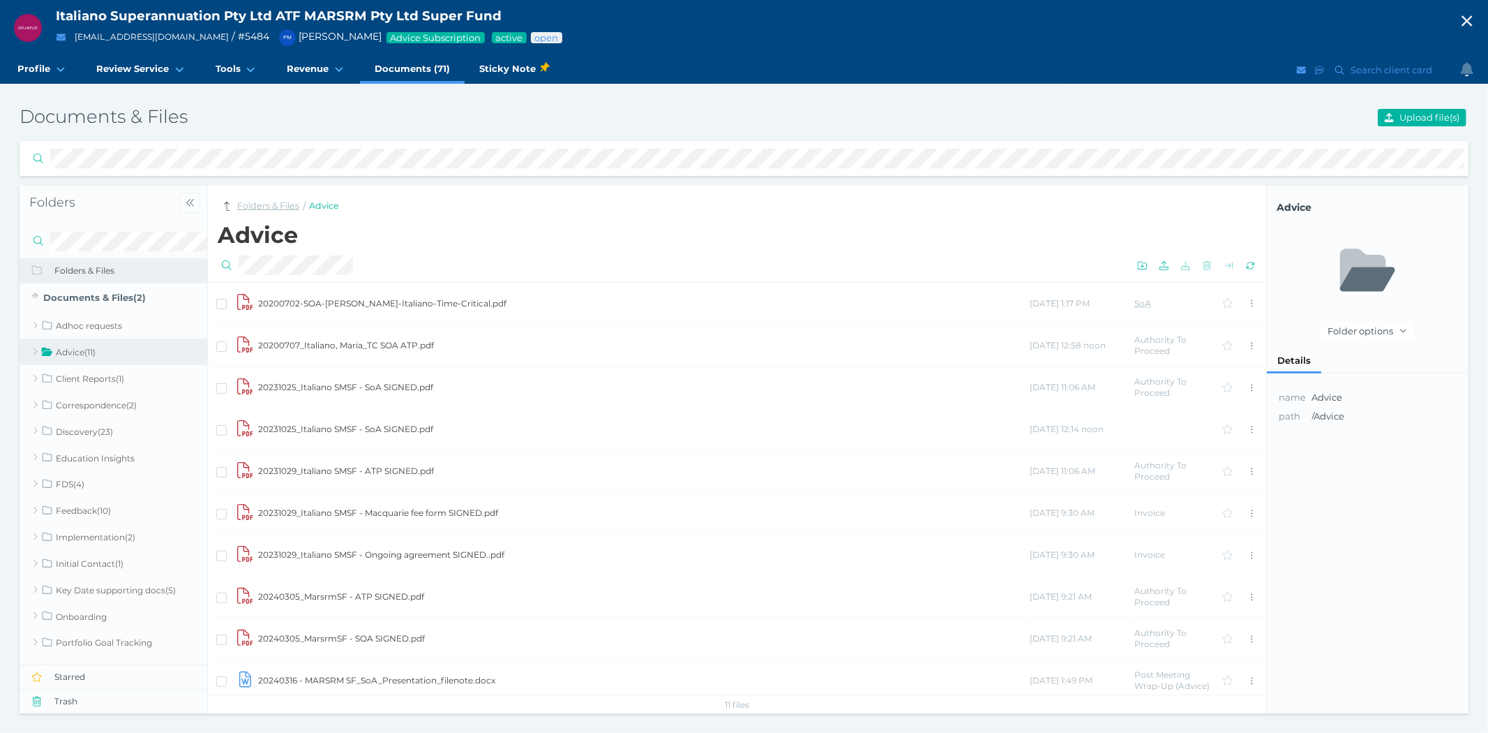
click at [261, 207] on link "Folders & Files" at bounding box center [268, 206] width 62 height 13
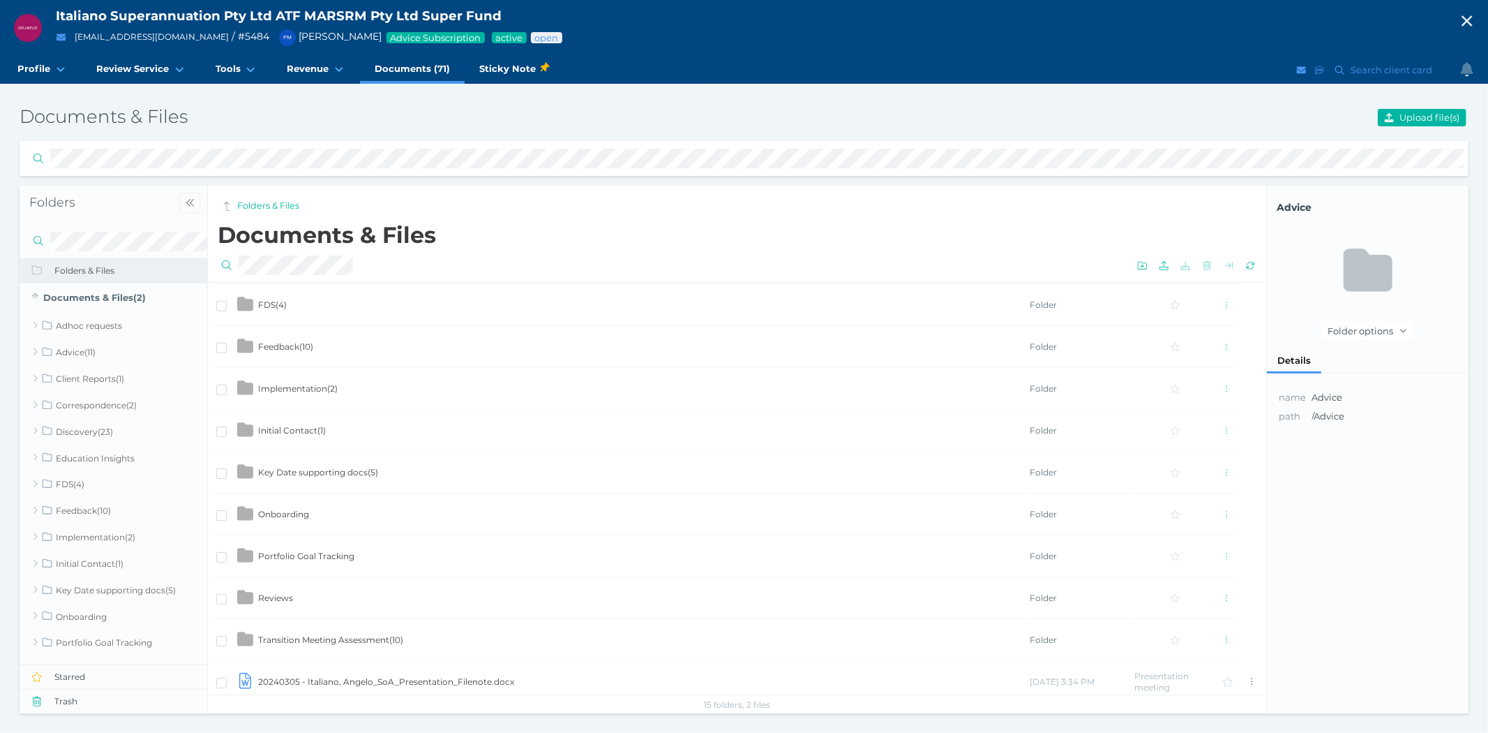
scroll to position [223, 0]
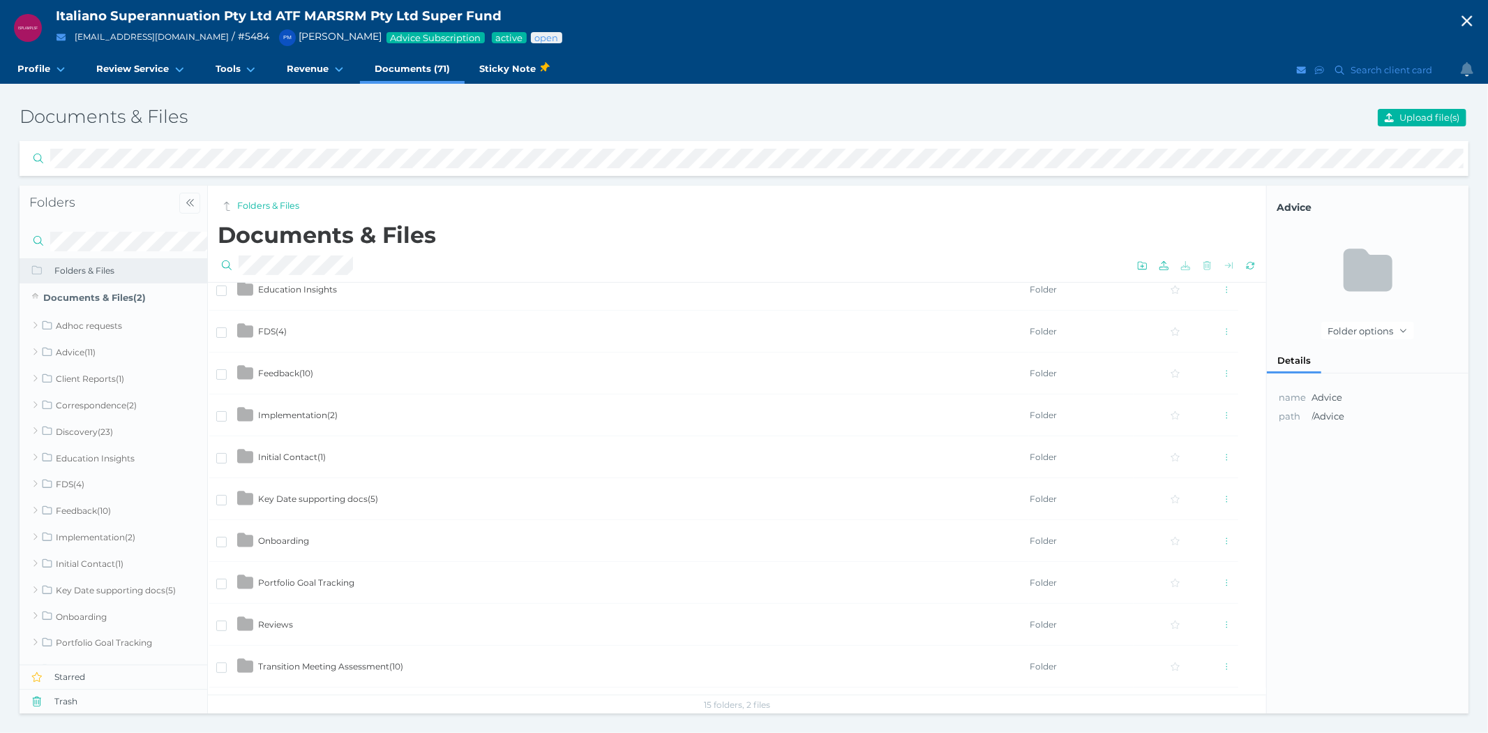
click at [310, 414] on span "Implementation ( 2 )" at bounding box center [298, 415] width 80 height 10
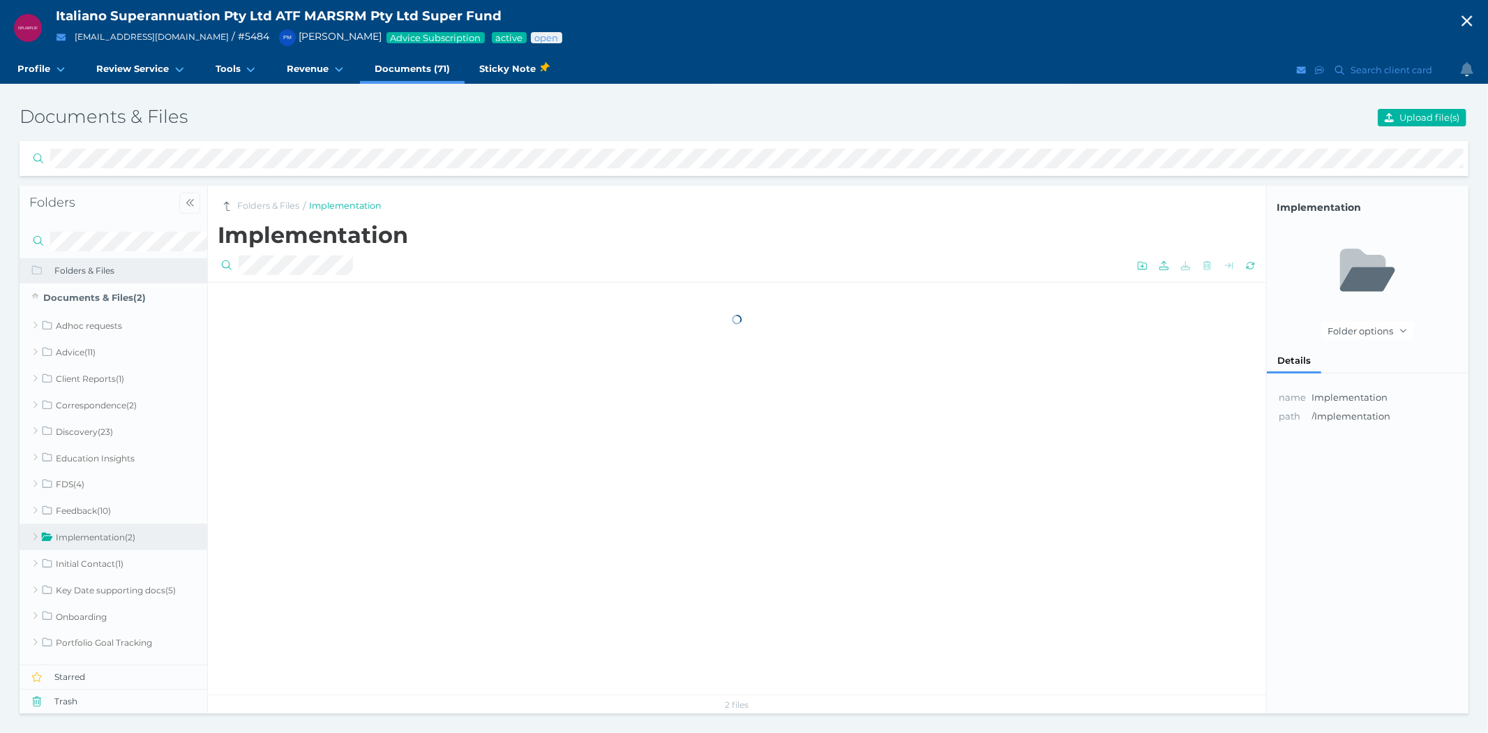
scroll to position [0, 0]
click at [283, 203] on link "Folders & Files" at bounding box center [268, 206] width 62 height 13
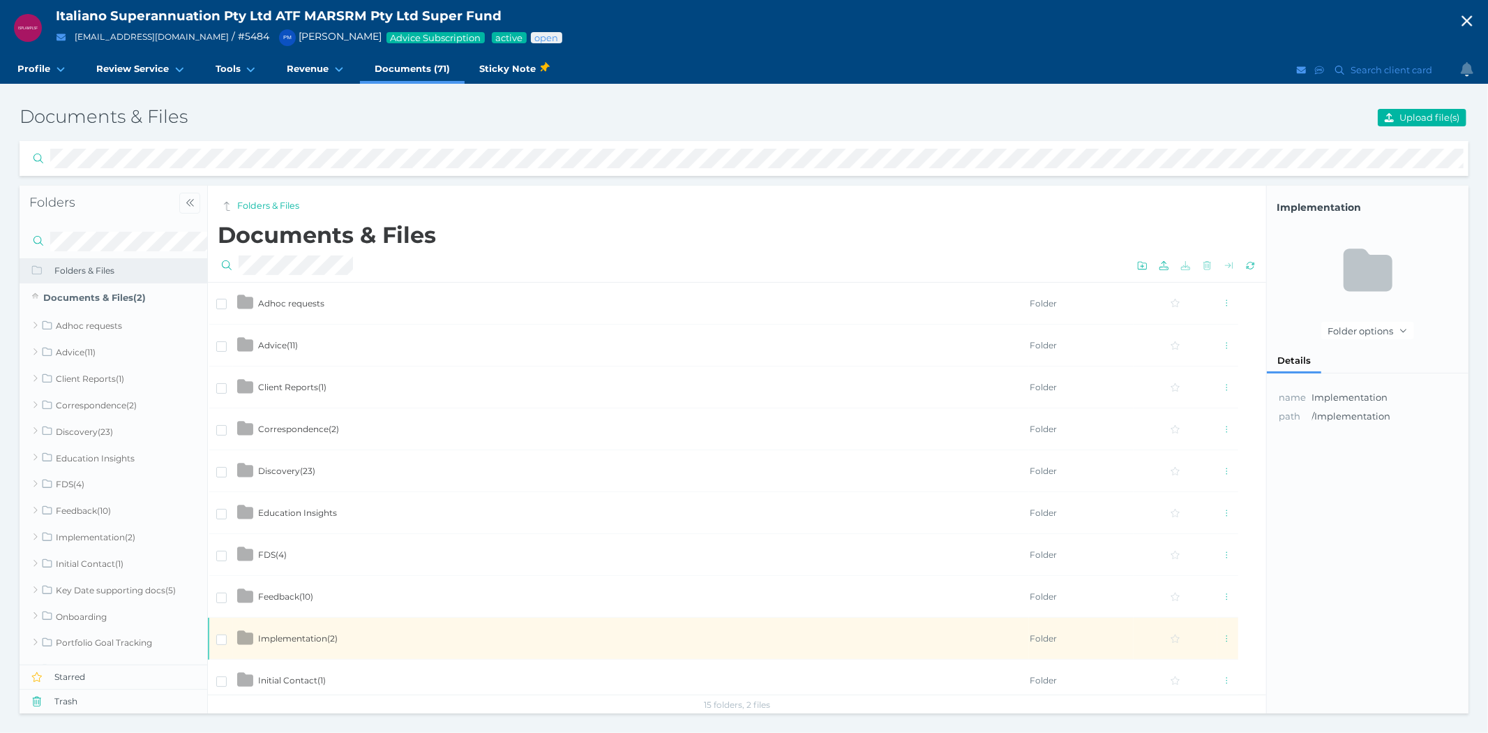
click at [277, 349] on span "Advice ( 11 )" at bounding box center [278, 345] width 40 height 10
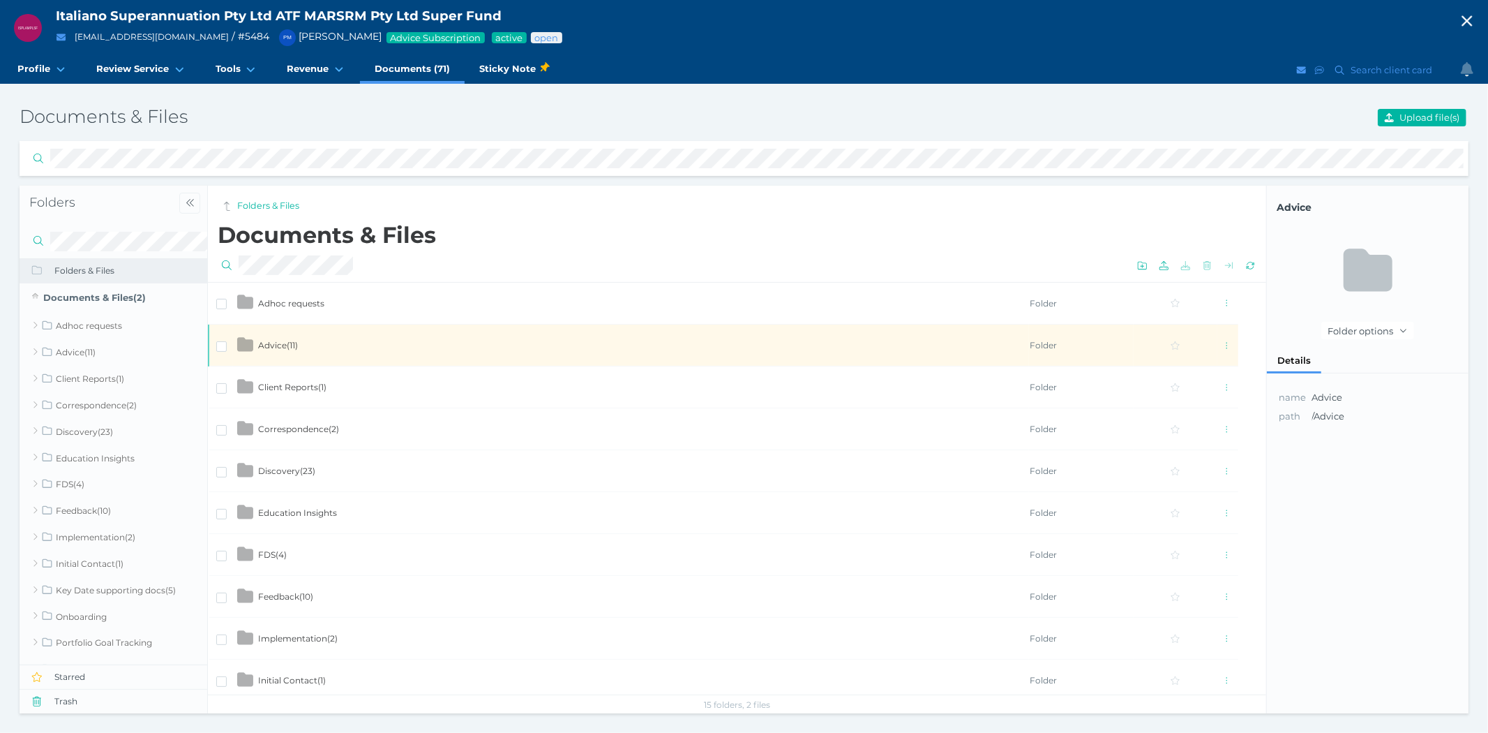
click at [277, 349] on span "Advice ( 11 )" at bounding box center [278, 345] width 40 height 10
